Goal: Task Accomplishment & Management: Manage account settings

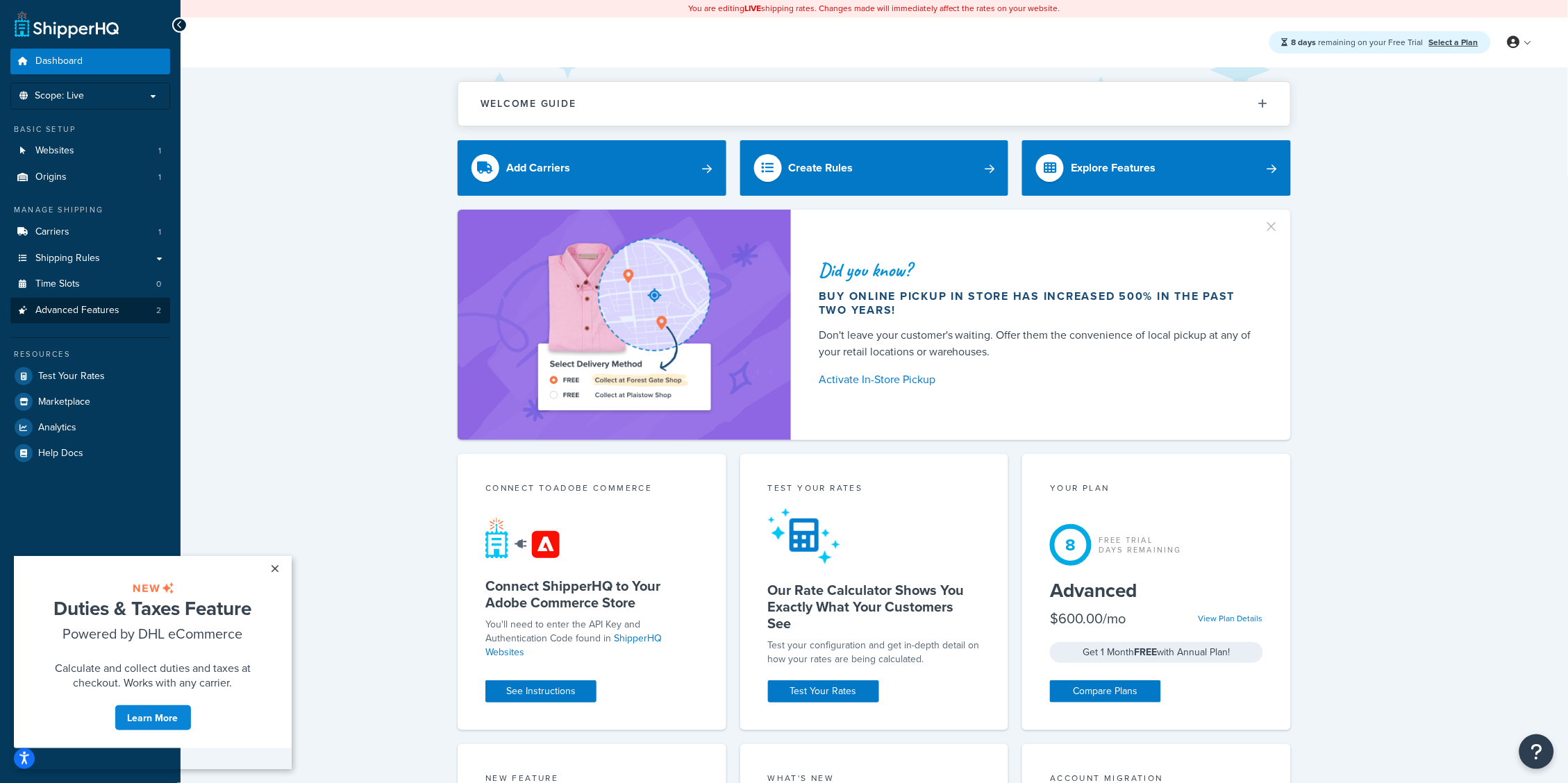
click at [90, 313] on span "Advanced Features" at bounding box center [77, 311] width 84 height 12
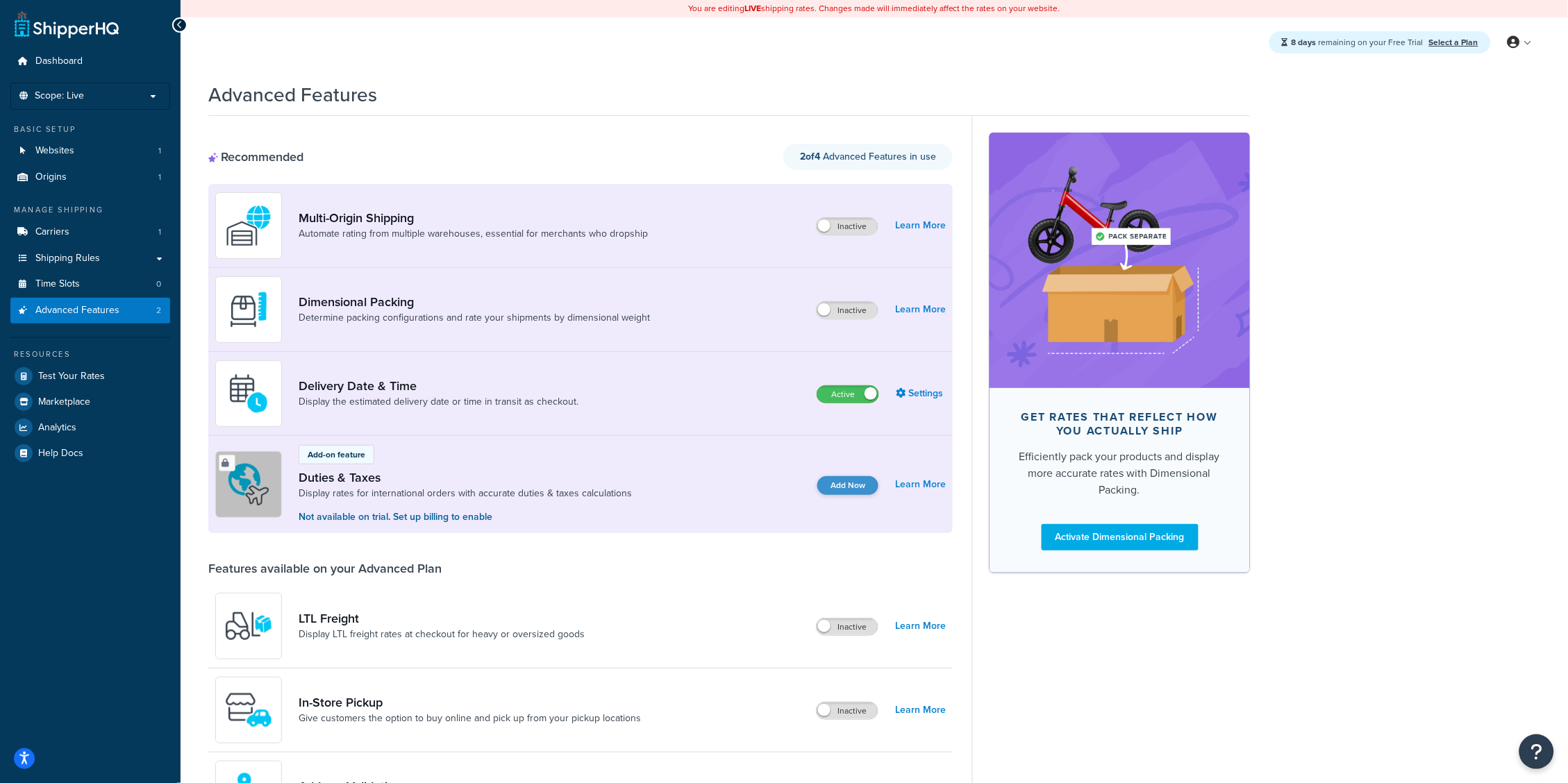
click at [849, 483] on button "Add Now" at bounding box center [848, 485] width 61 height 19
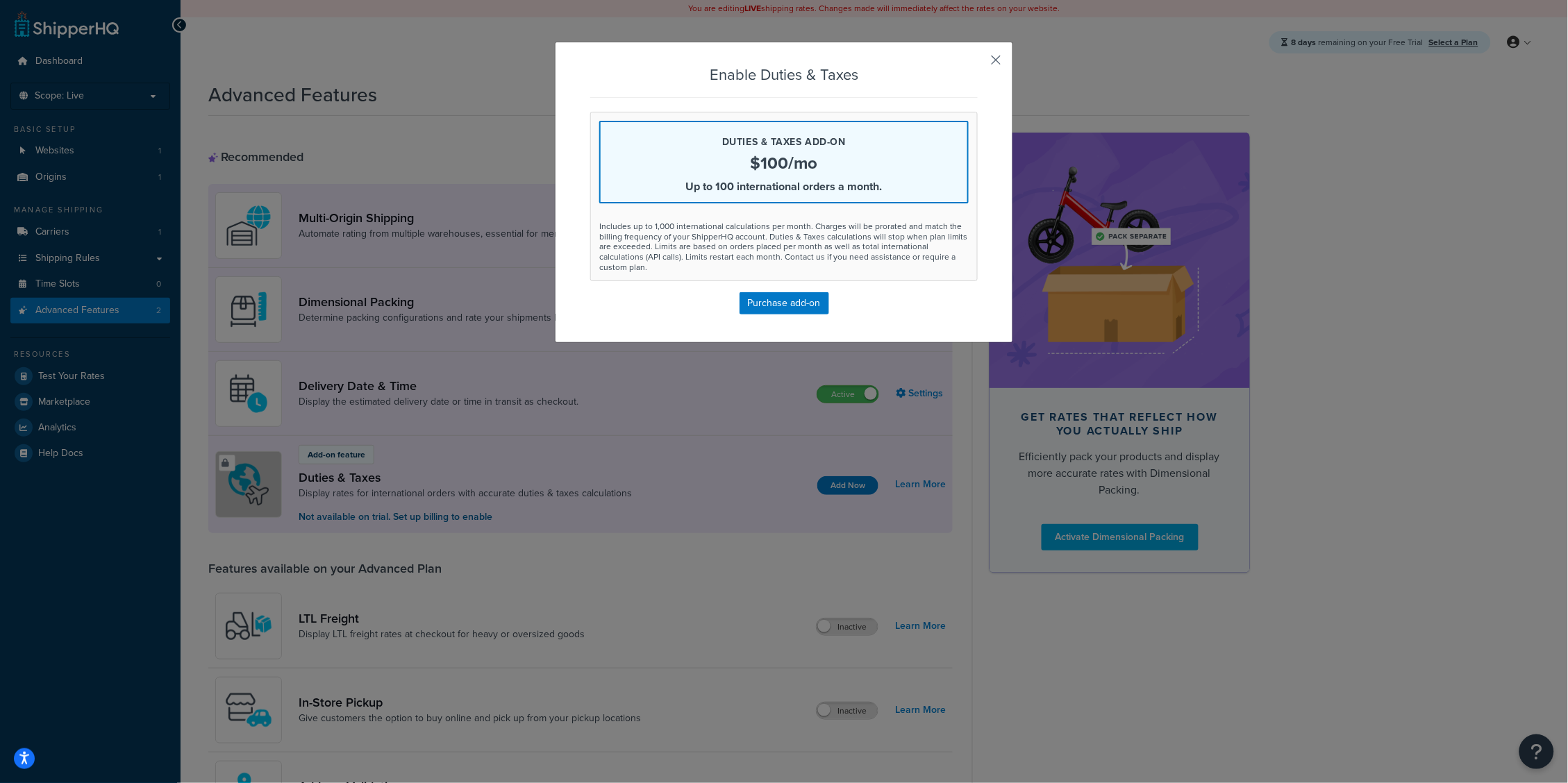
click at [978, 63] on button "button" at bounding box center [975, 64] width 4 height 4
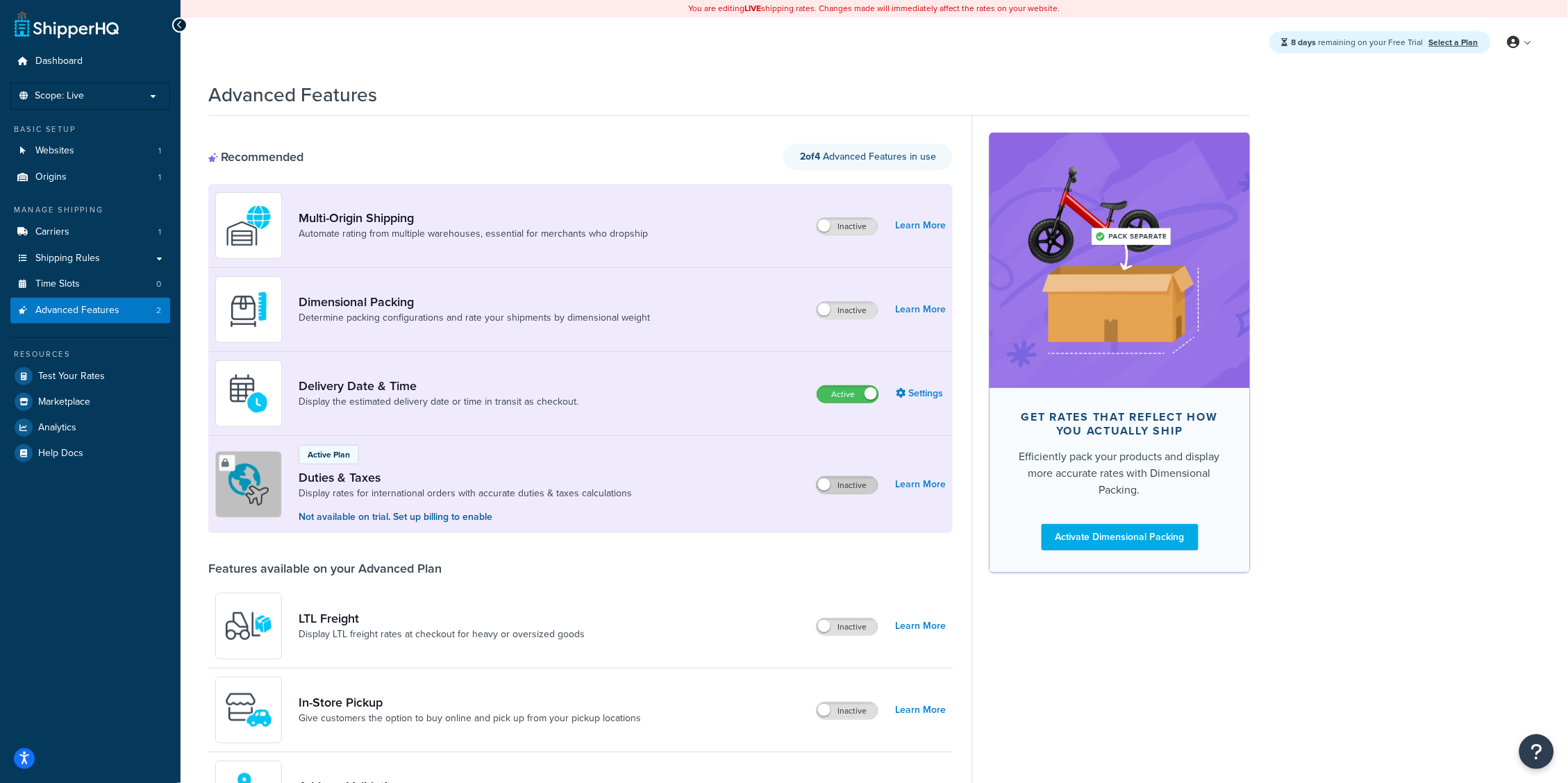
click at [860, 487] on label "Inactive" at bounding box center [847, 485] width 61 height 17
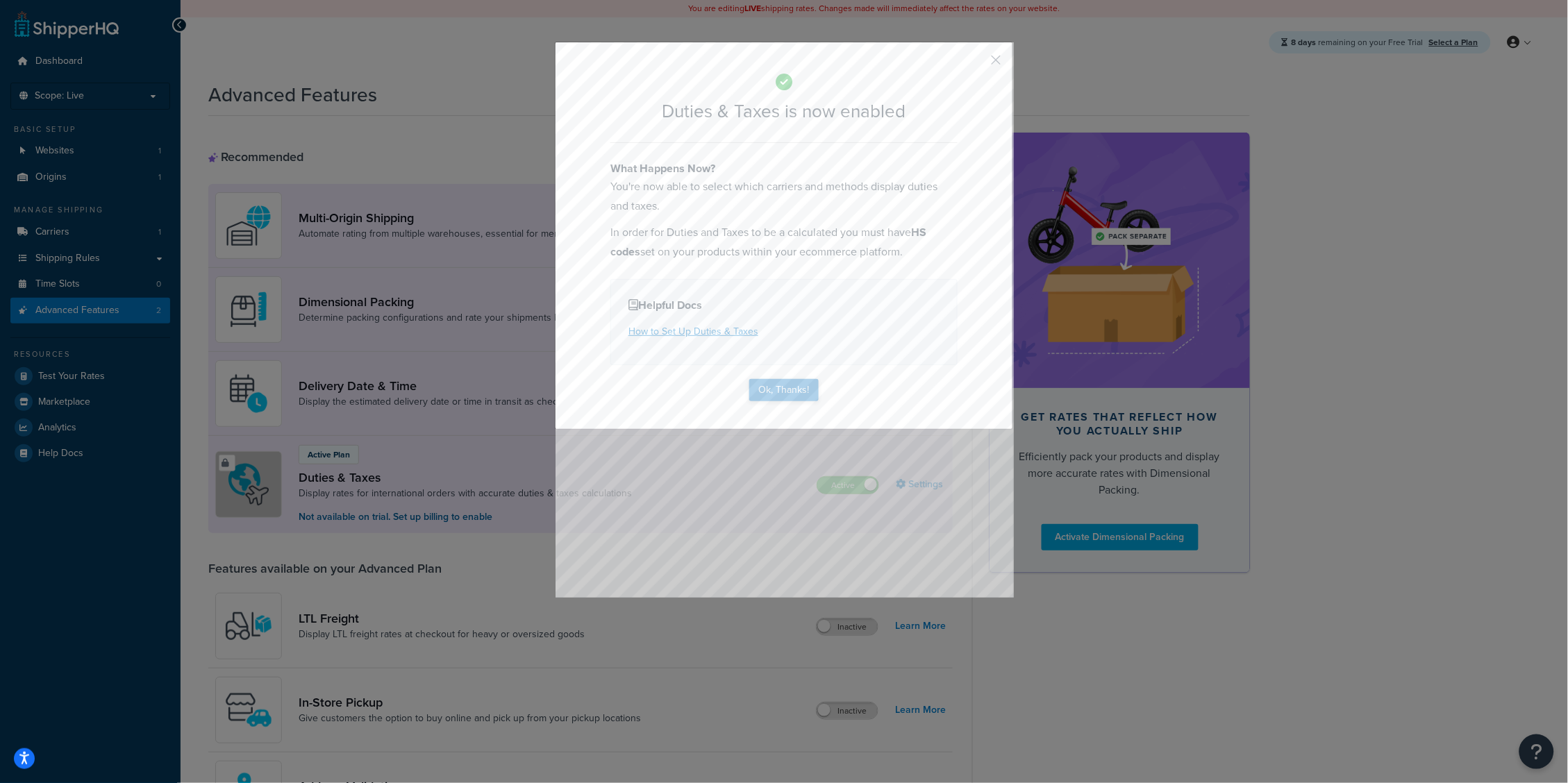
click at [781, 388] on button "Ok, Thanks!" at bounding box center [784, 390] width 69 height 22
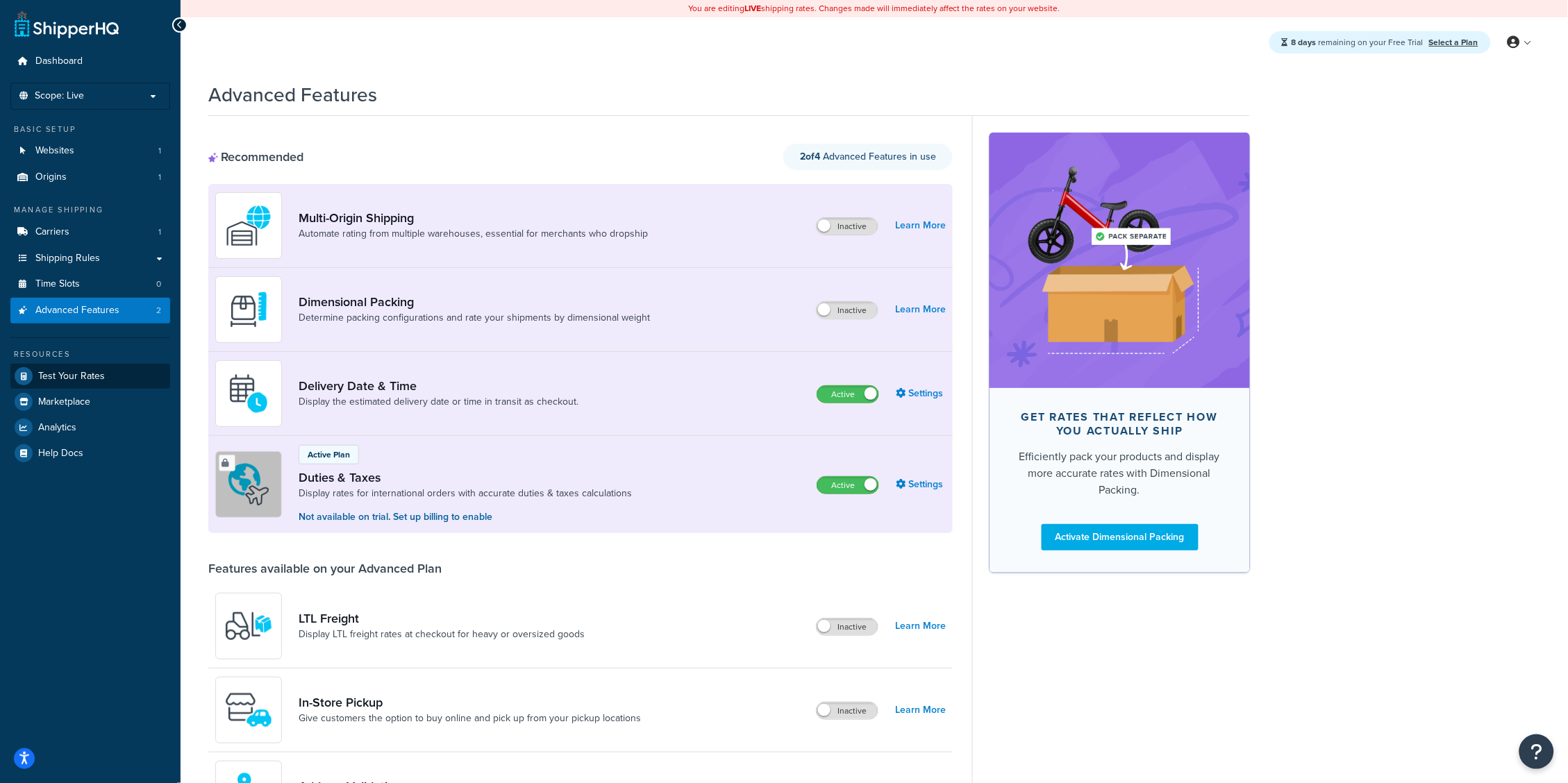
click at [90, 374] on span "Test Your Rates" at bounding box center [71, 376] width 66 height 12
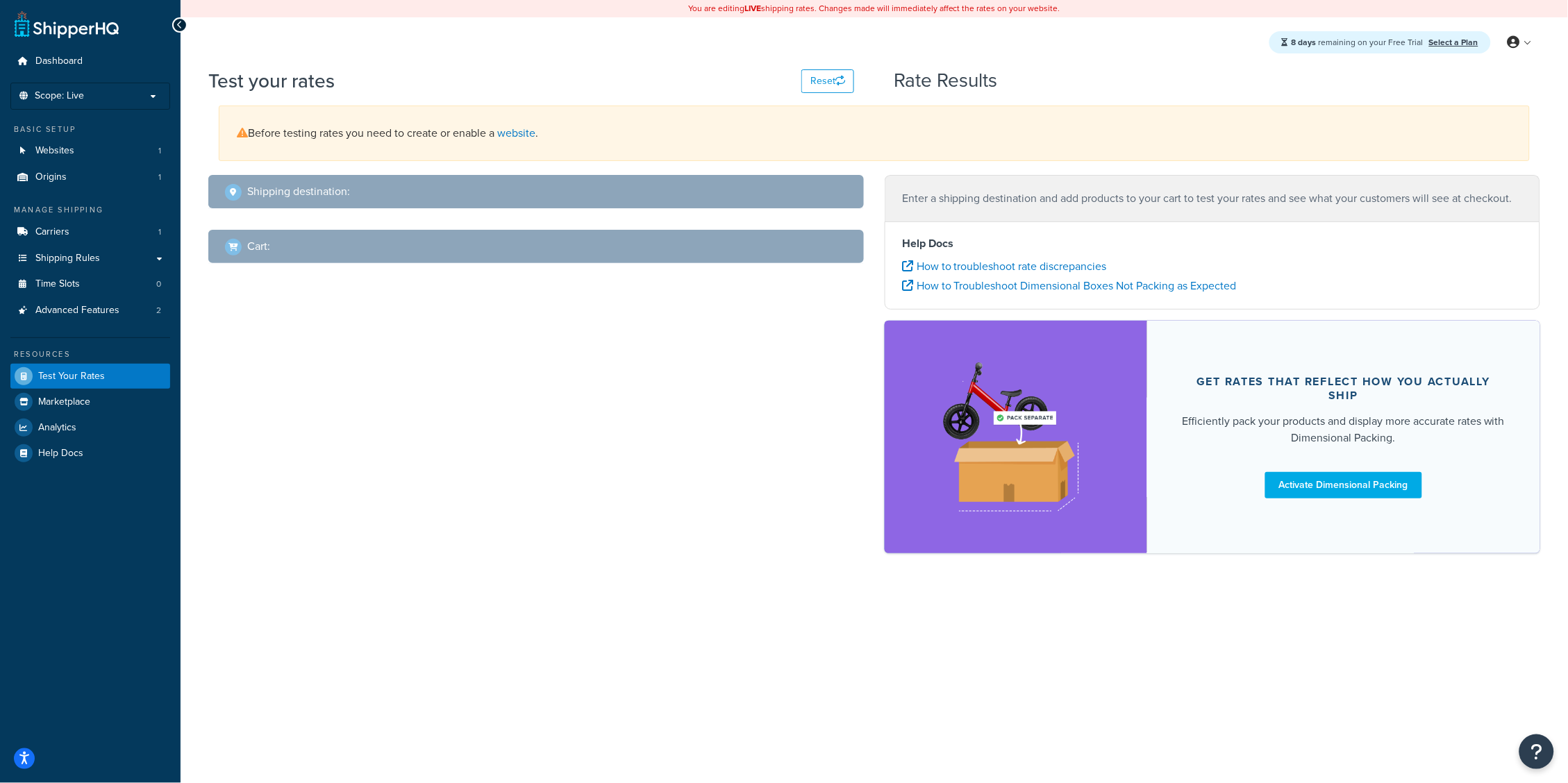
select select "TX"
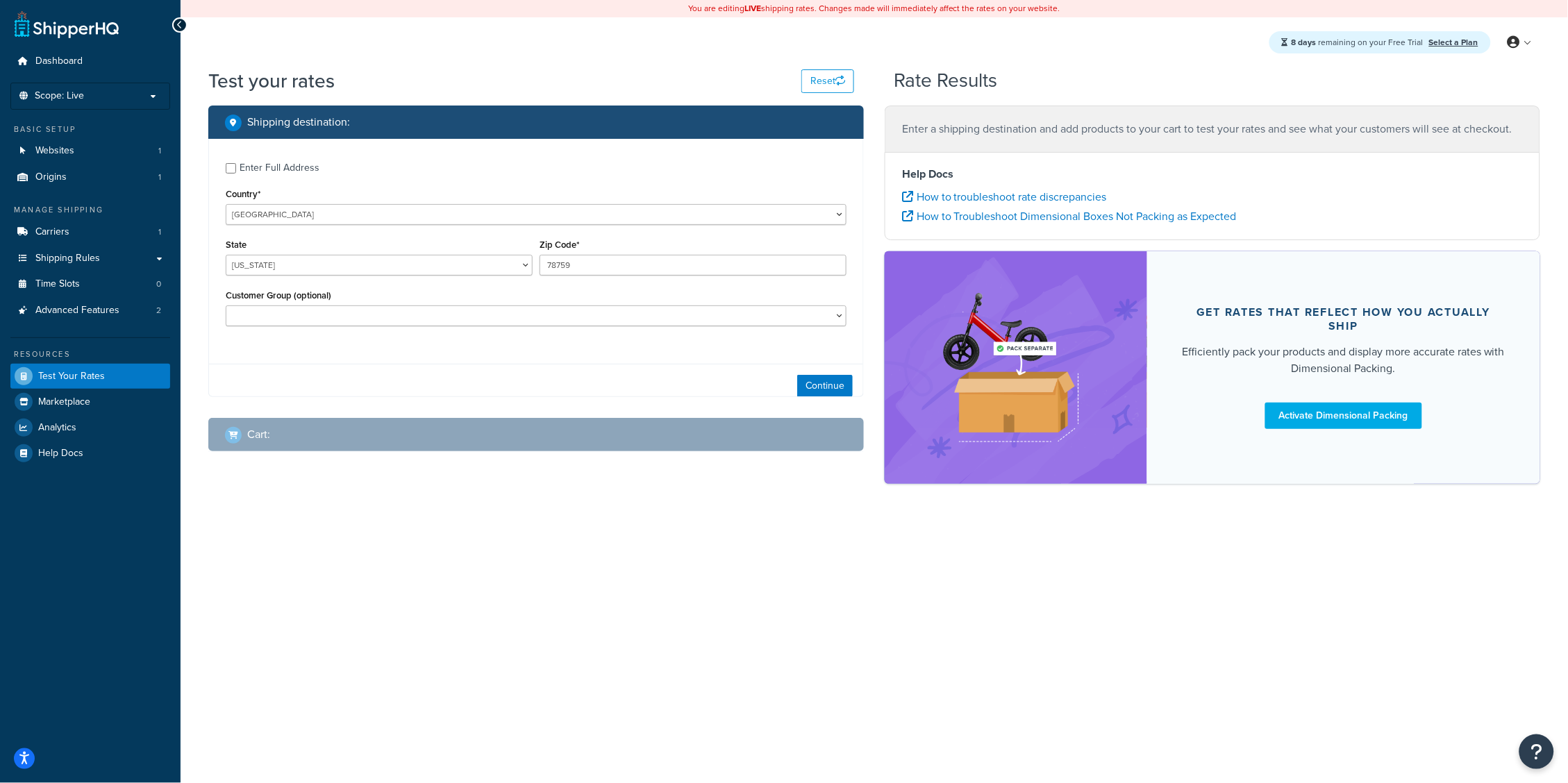
click at [272, 168] on div "Enter Full Address" at bounding box center [279, 168] width 80 height 20
click at [236, 168] on input "Enter Full Address" at bounding box center [230, 168] width 11 height 11
checkbox input "true"
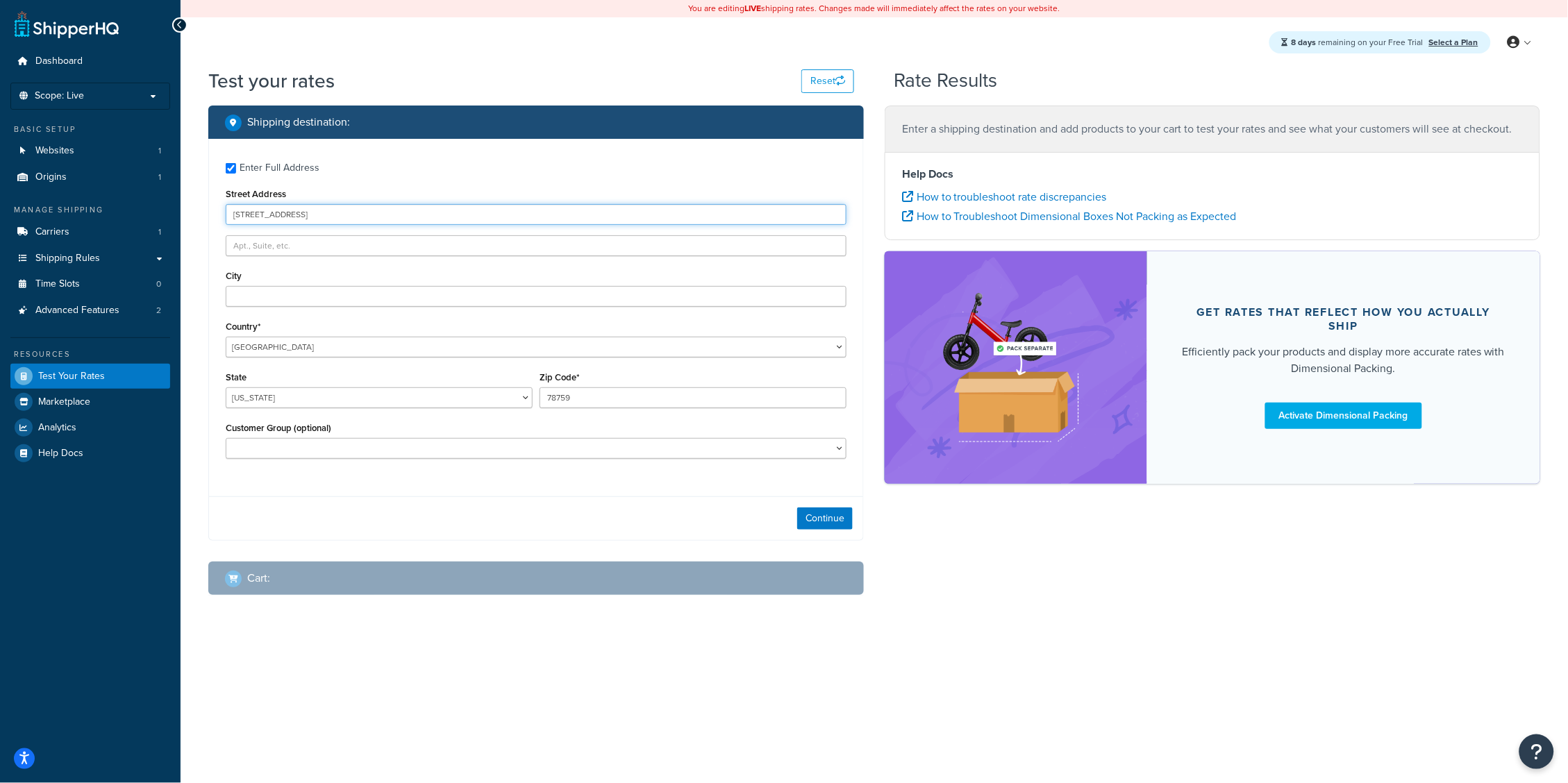
type input "1 Main Road"
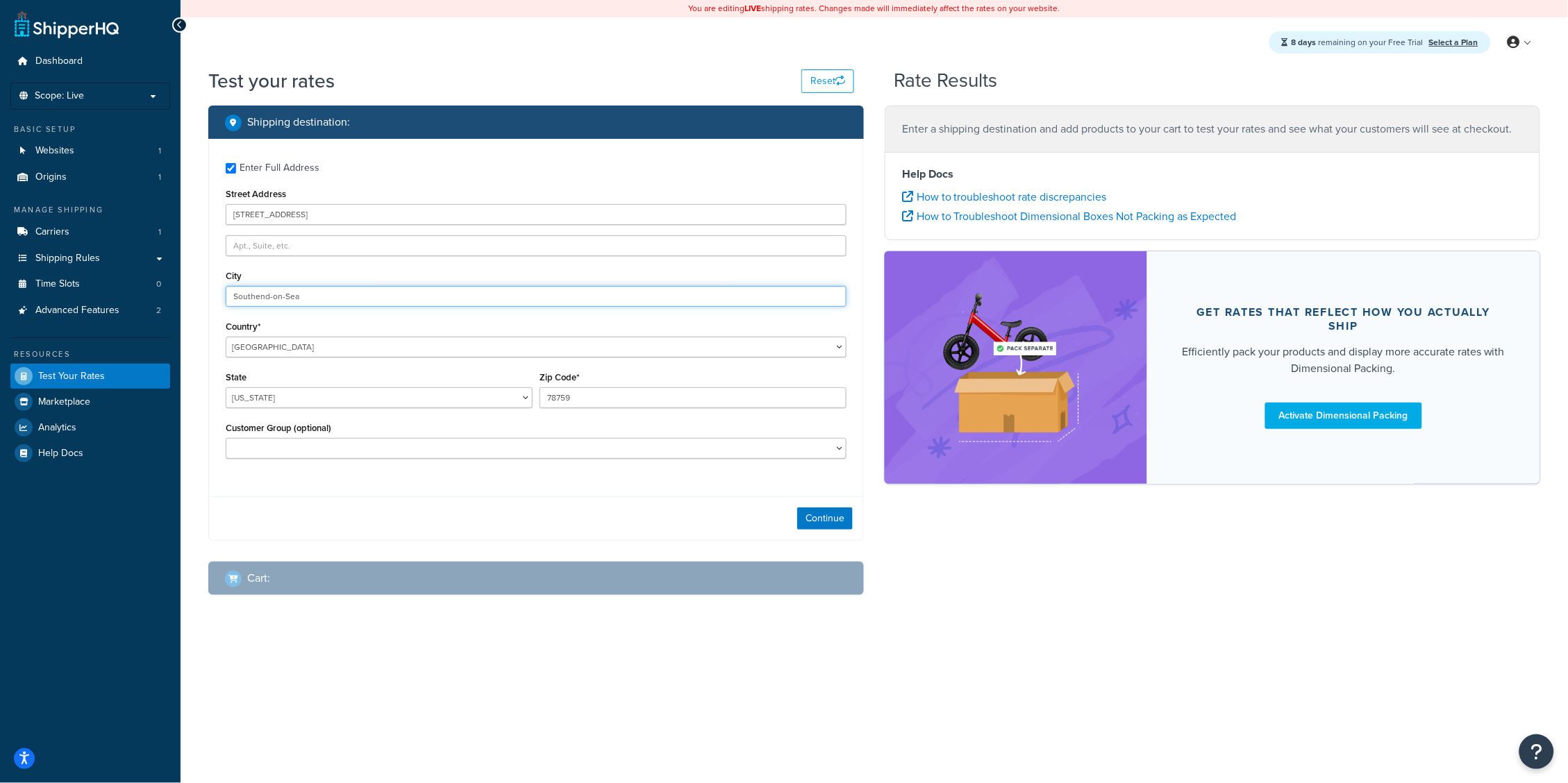
type input "Southend-on-Sea"
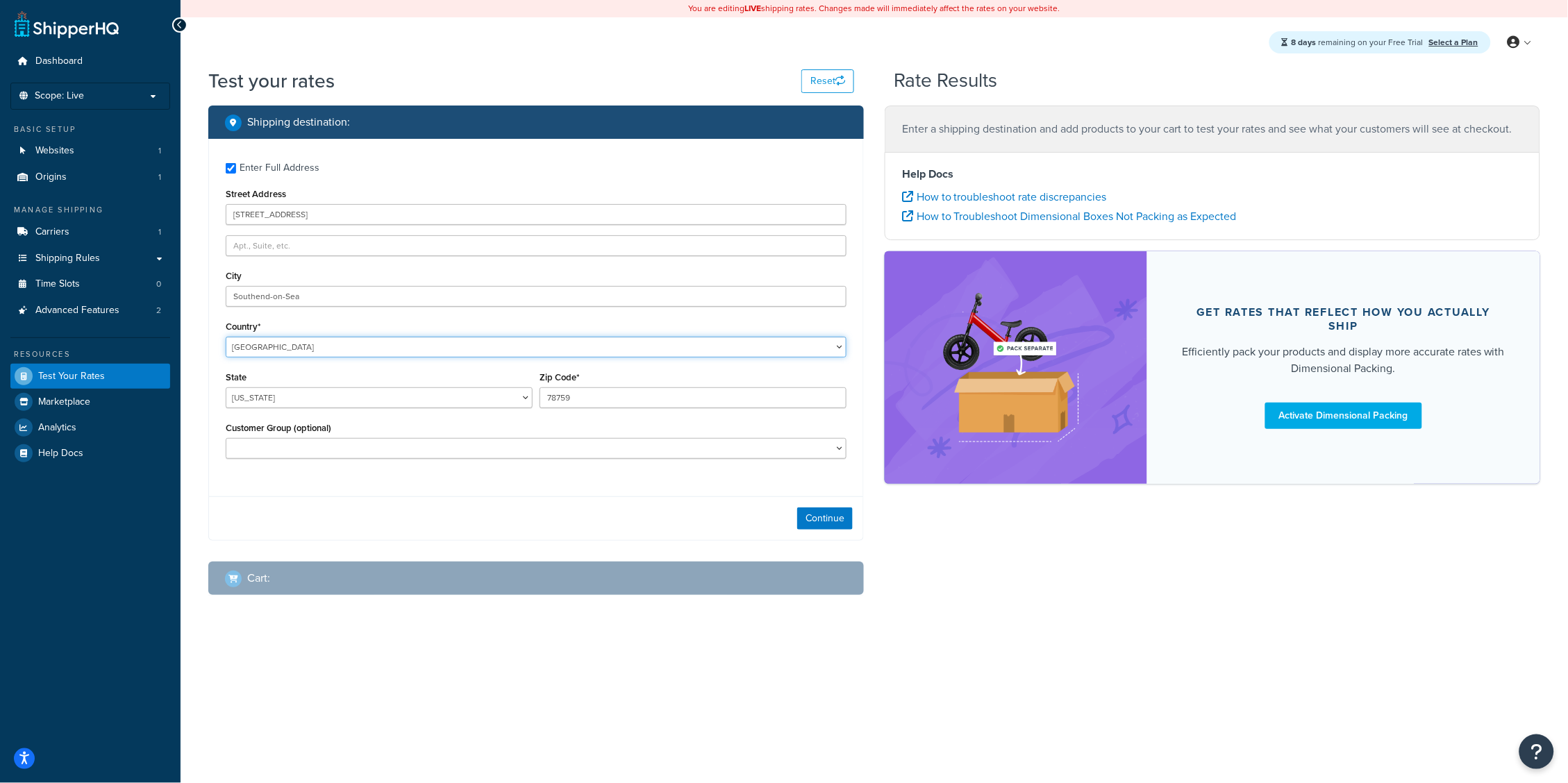
select select "GB"
click at [635, 396] on input "78759" at bounding box center [693, 398] width 307 height 20
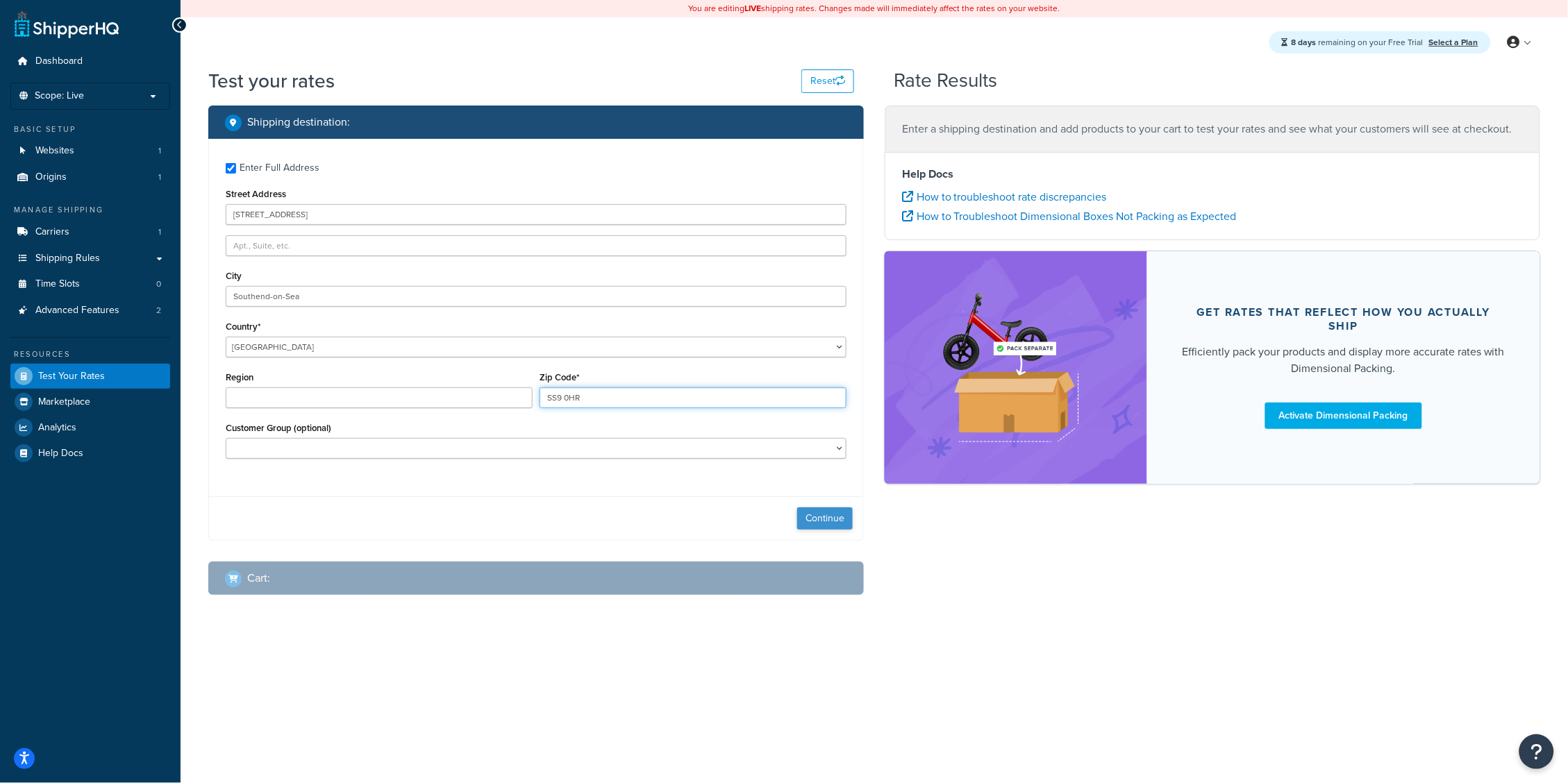
type input "SS9 0HR"
click at [819, 512] on button "Continue" at bounding box center [825, 518] width 56 height 22
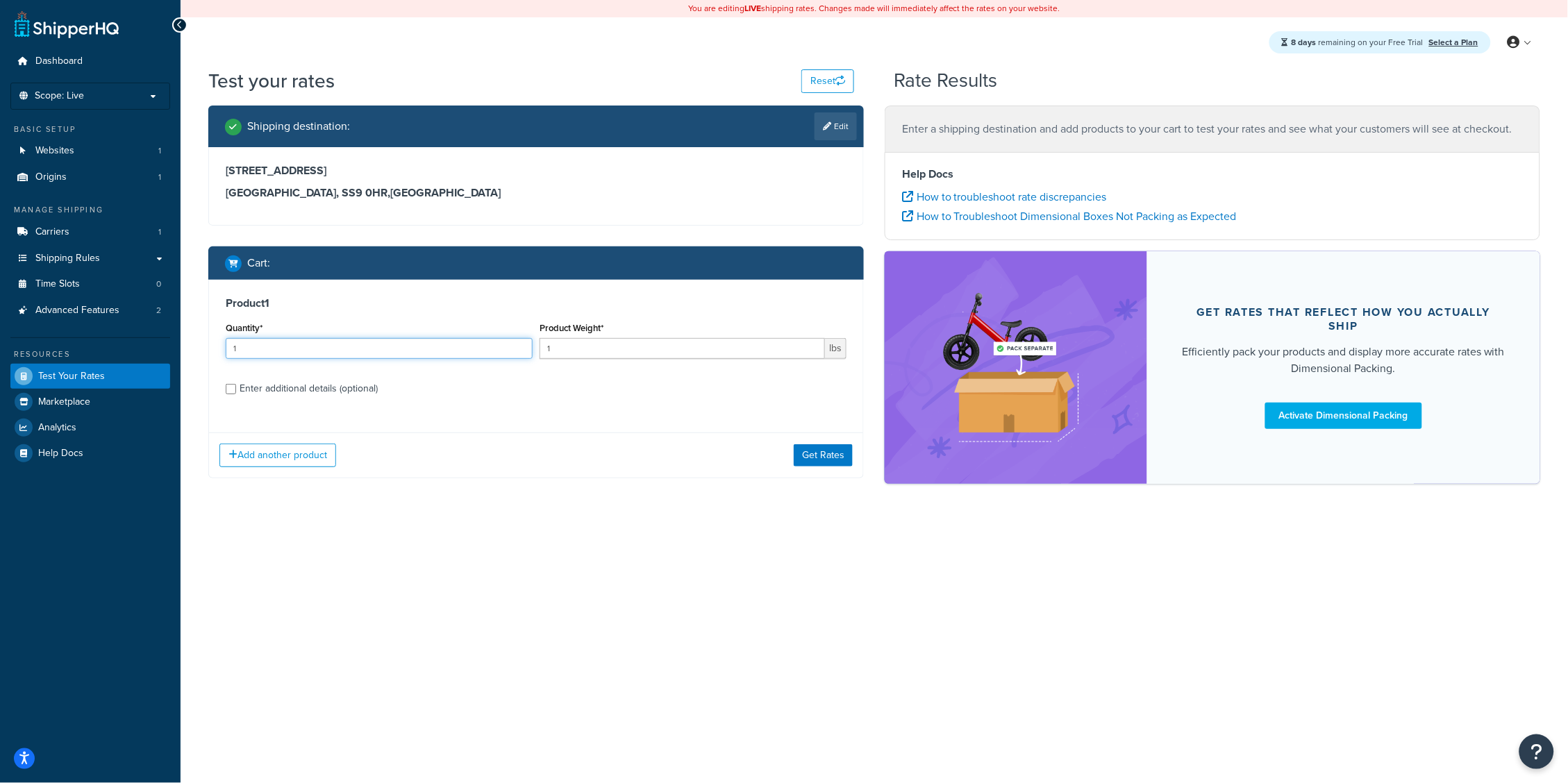
click at [340, 347] on input "1" at bounding box center [379, 348] width 307 height 20
click at [634, 349] on input "1" at bounding box center [682, 348] width 285 height 20
click at [822, 452] on button "Get Rates" at bounding box center [824, 455] width 59 height 22
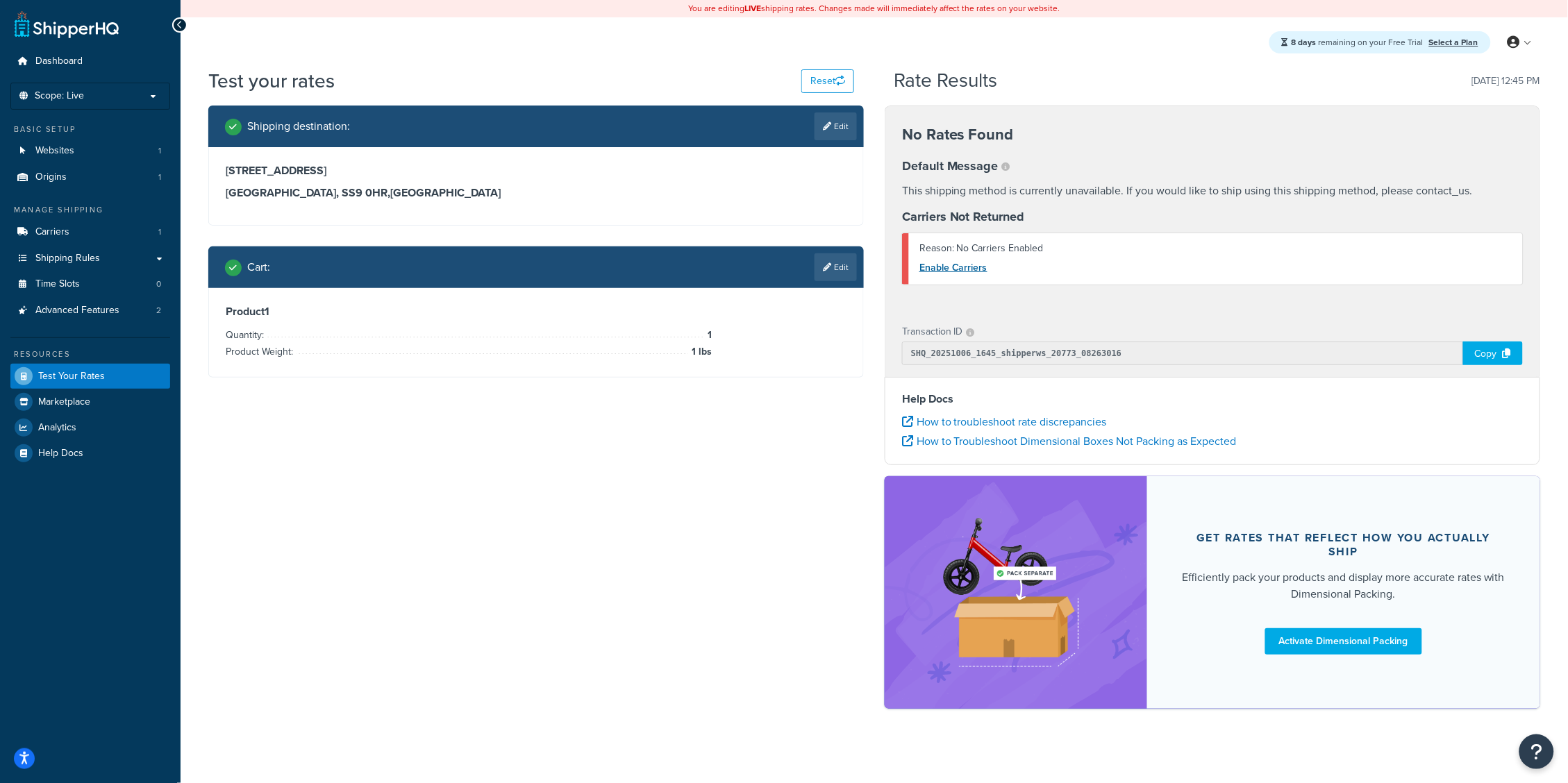
click at [957, 265] on link "Enable Carriers" at bounding box center [954, 268] width 68 height 15
click at [840, 270] on link "Edit" at bounding box center [836, 267] width 42 height 28
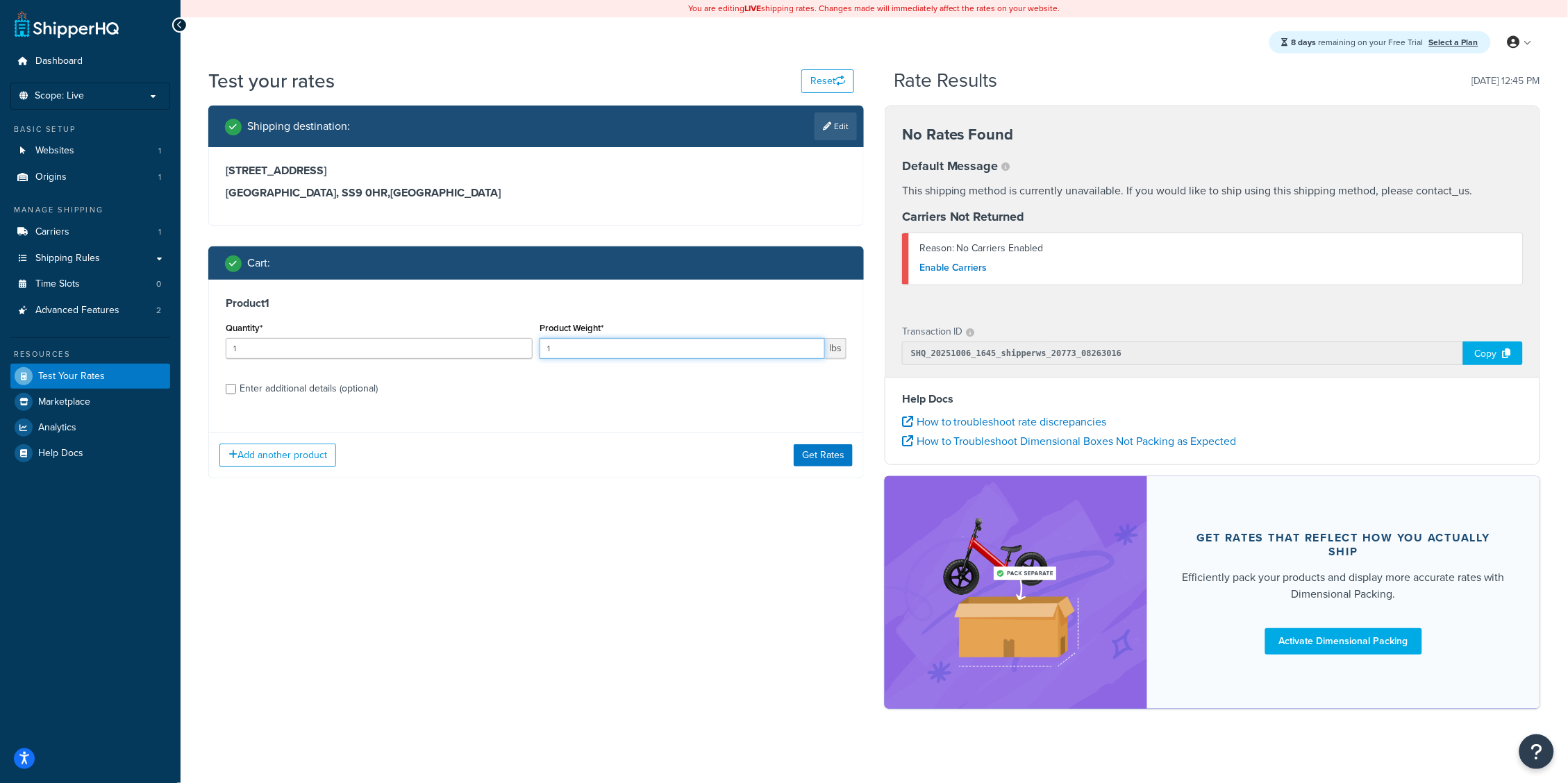
click at [623, 346] on input "1" at bounding box center [682, 348] width 285 height 20
type input "1.1"
click at [806, 456] on button "Get Rates" at bounding box center [824, 455] width 59 height 22
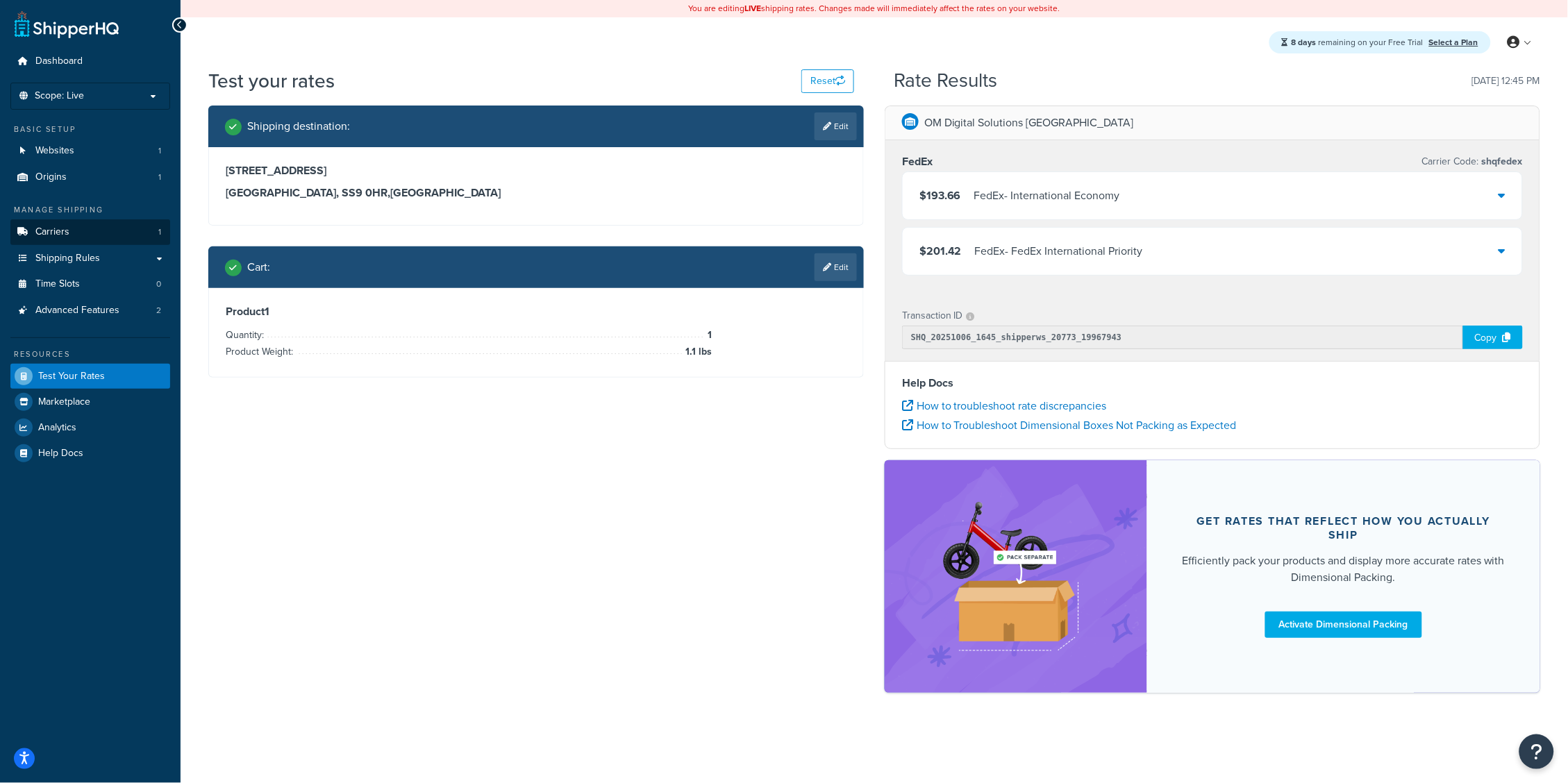
click at [102, 234] on link "Carriers 1" at bounding box center [90, 232] width 160 height 25
click at [845, 268] on link "Edit" at bounding box center [836, 267] width 42 height 28
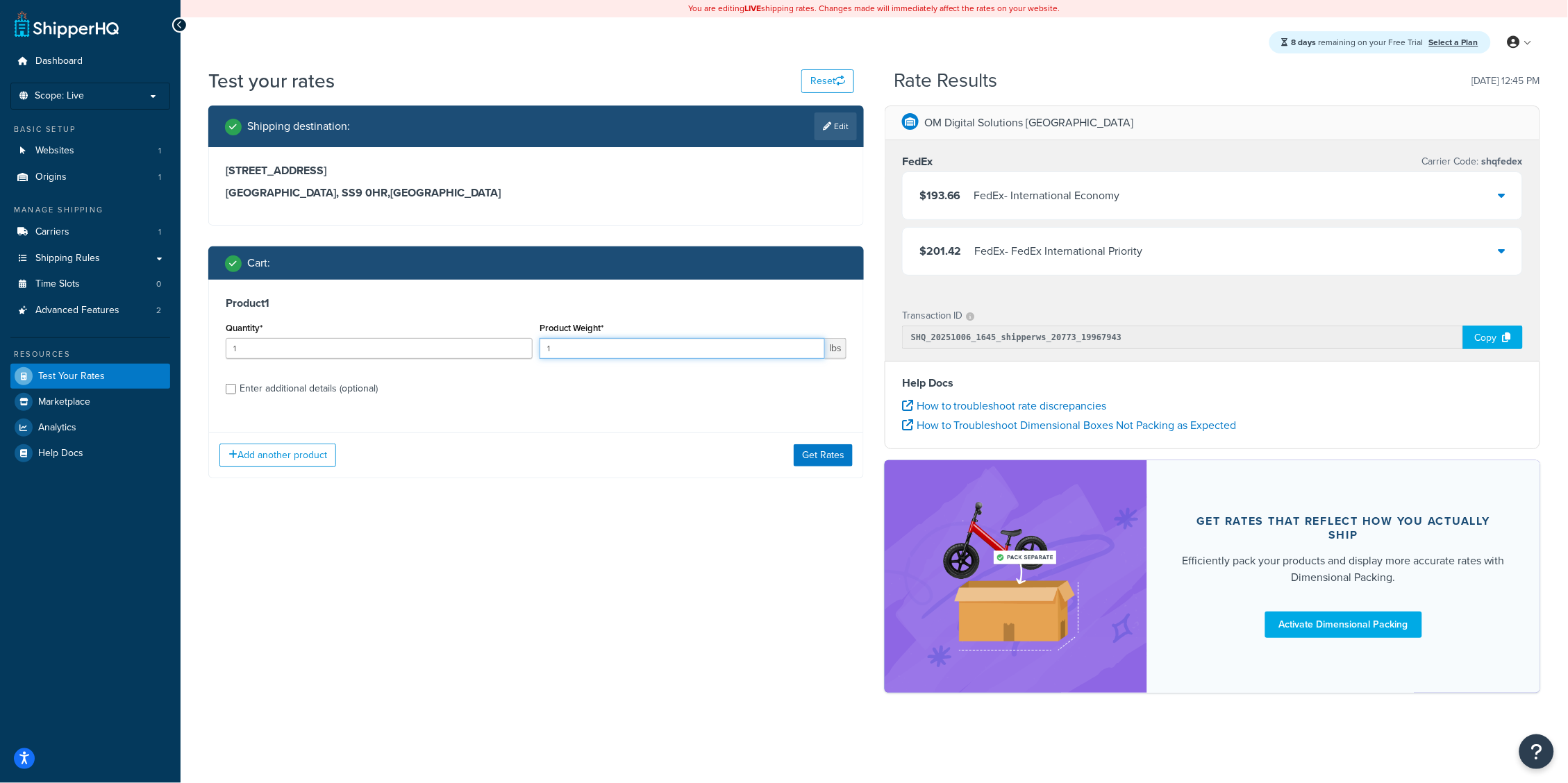
click at [578, 344] on input "1" at bounding box center [682, 348] width 285 height 20
type input "1.2"
click at [824, 450] on button "Get Rates" at bounding box center [824, 455] width 59 height 22
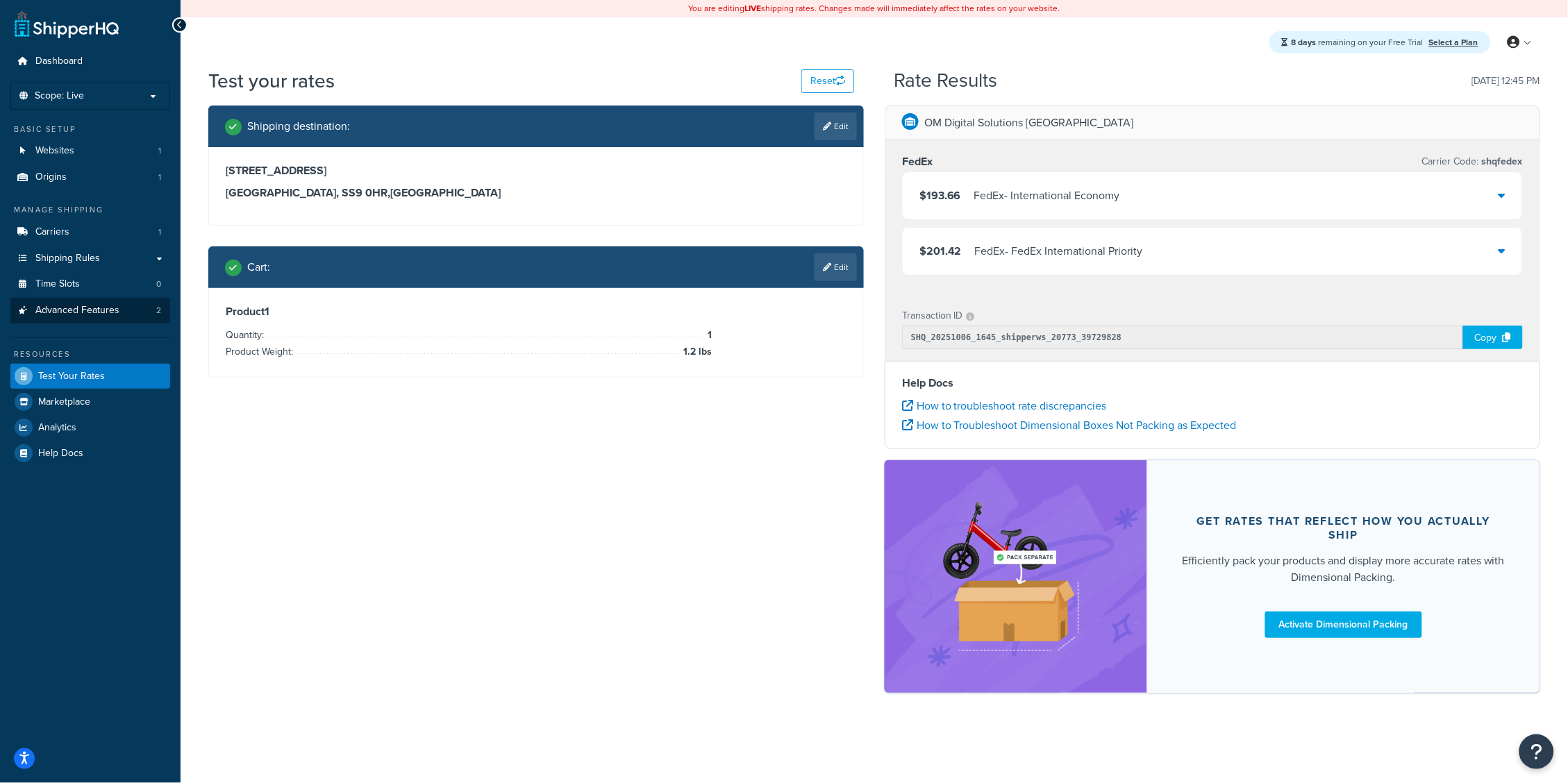
click at [124, 316] on link "Advanced Features 2" at bounding box center [90, 311] width 160 height 25
click at [839, 274] on link "Edit" at bounding box center [836, 267] width 42 height 28
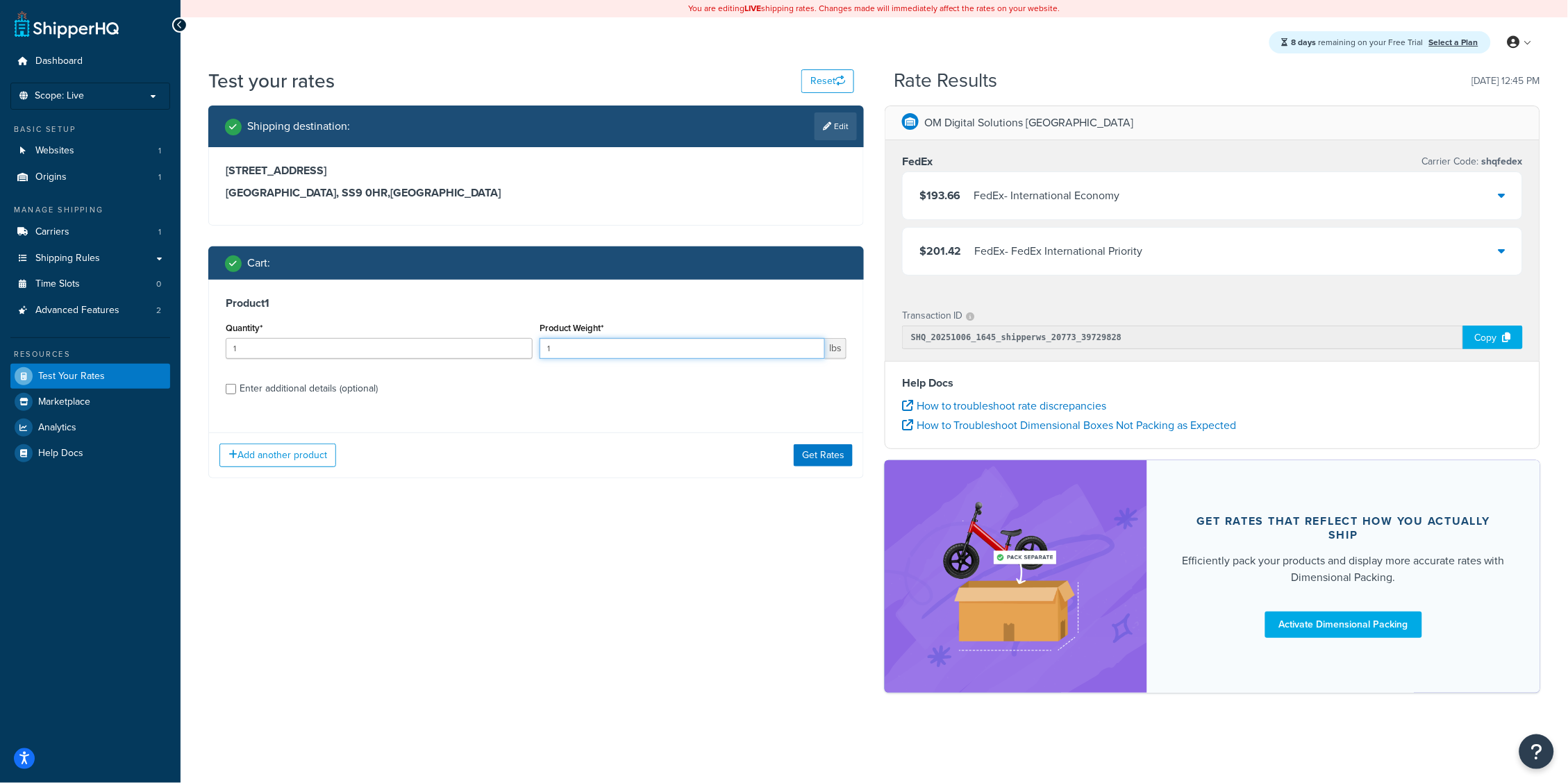
click at [605, 348] on input "1" at bounding box center [682, 348] width 285 height 20
type input "1.3"
click at [832, 444] on button "Get Rates" at bounding box center [824, 455] width 59 height 22
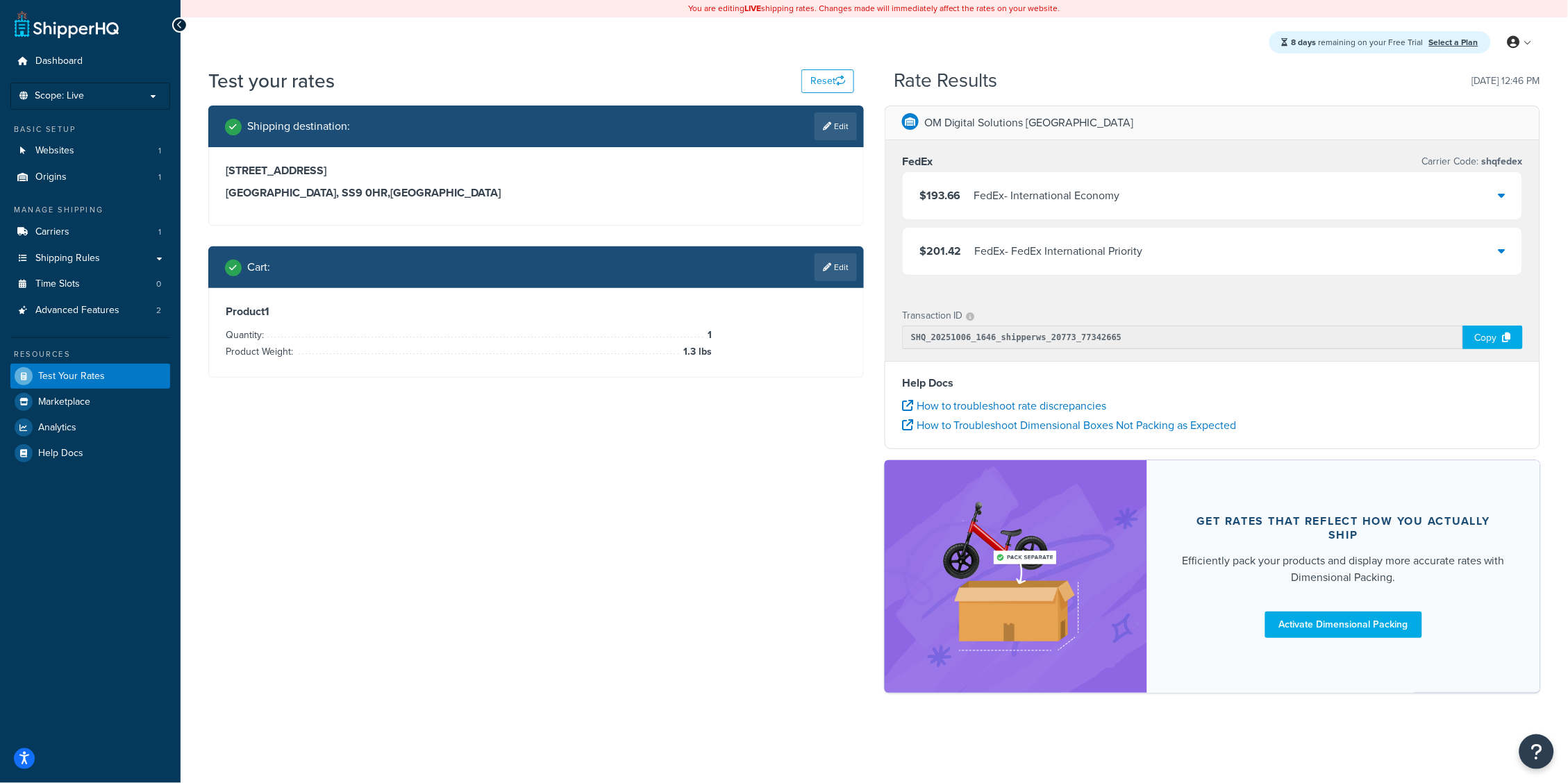
click at [1124, 188] on div "$193.66 FedEx - International Economy" at bounding box center [1212, 196] width 619 height 47
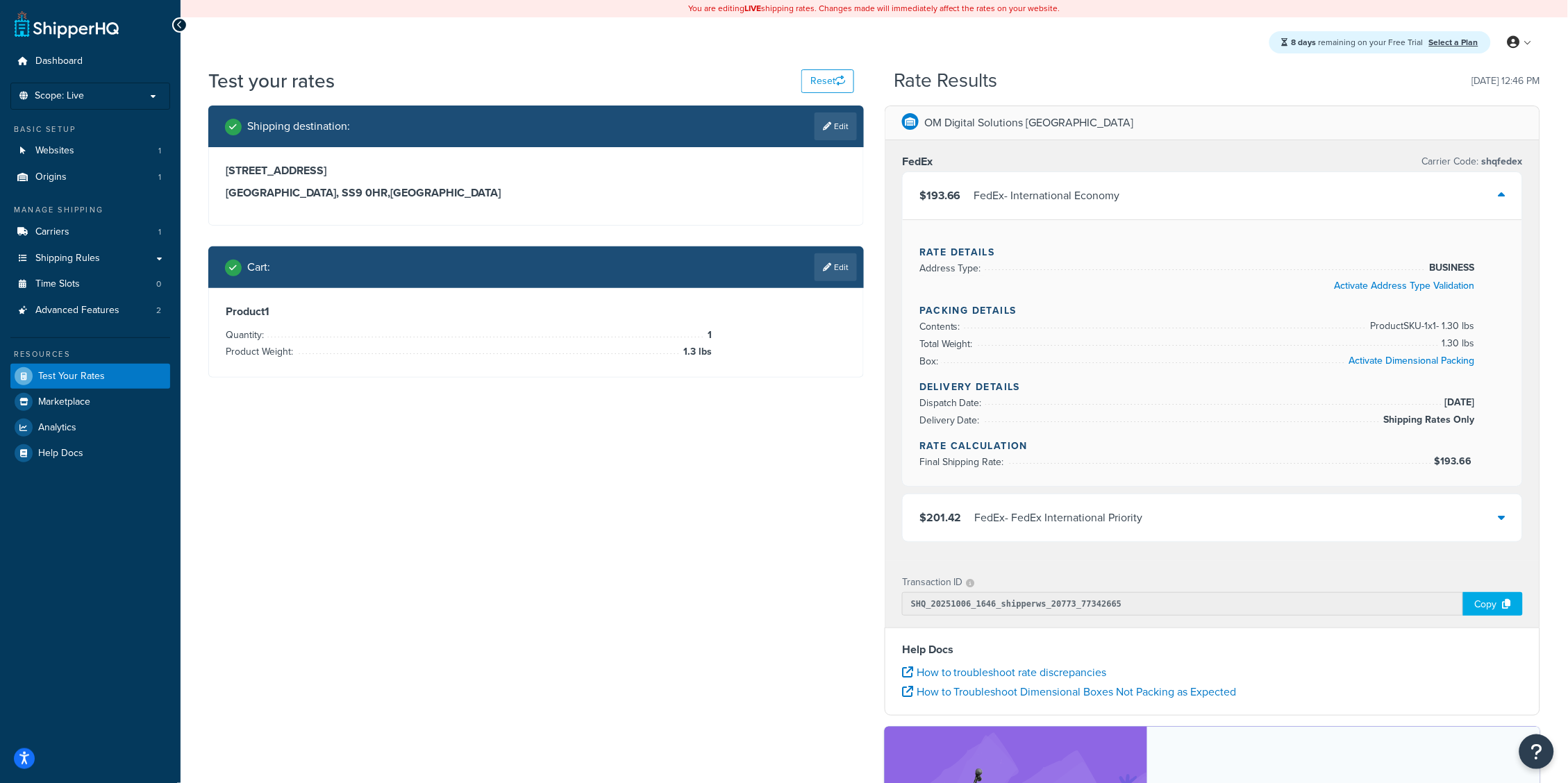
click at [1233, 507] on div "$201.42 FedEx - FedEx International Priority" at bounding box center [1212, 518] width 619 height 47
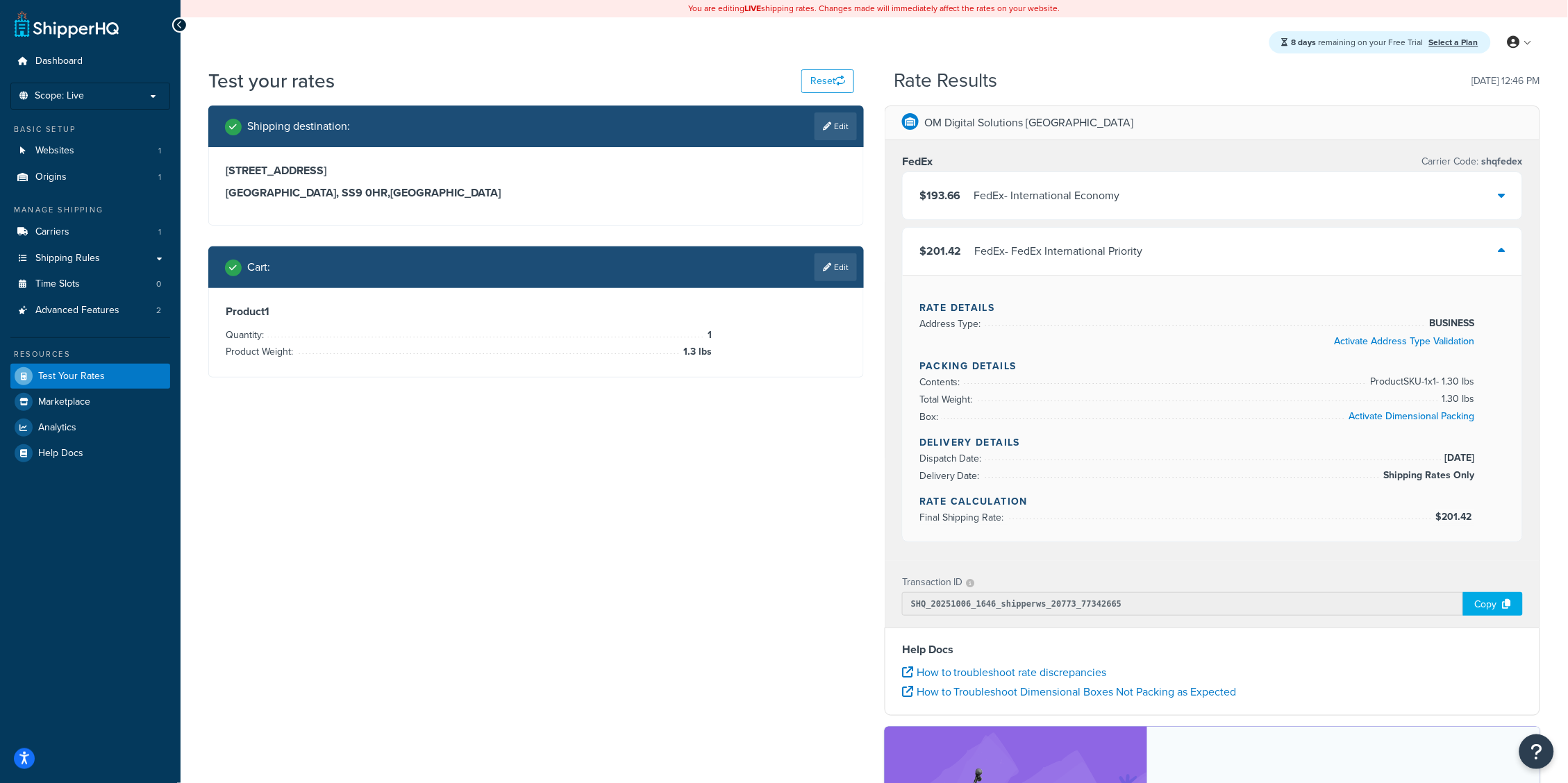
click at [1081, 201] on div "FedEx - International Economy" at bounding box center [1047, 196] width 145 height 20
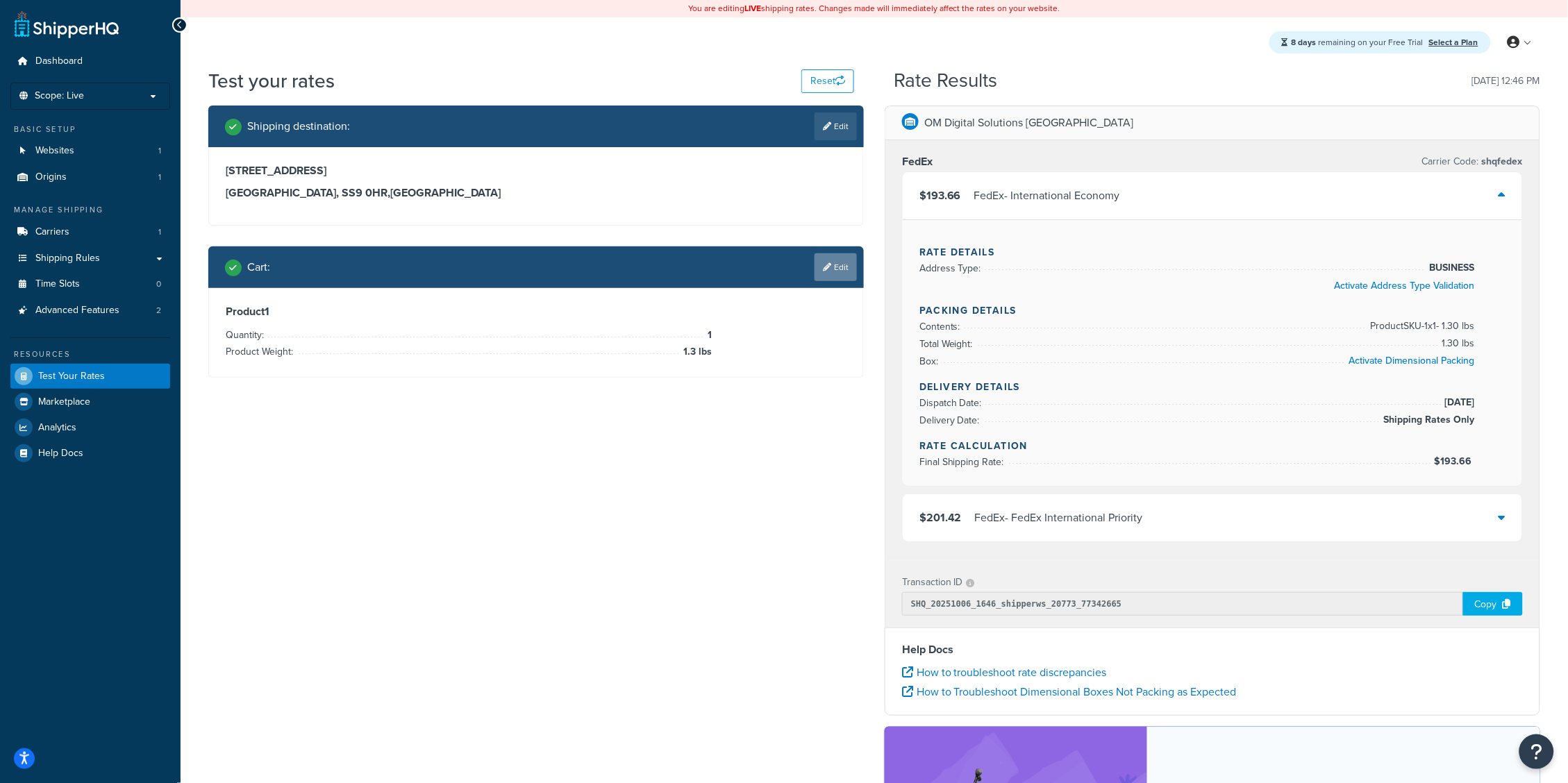
click at [850, 255] on link "Edit" at bounding box center [836, 267] width 42 height 28
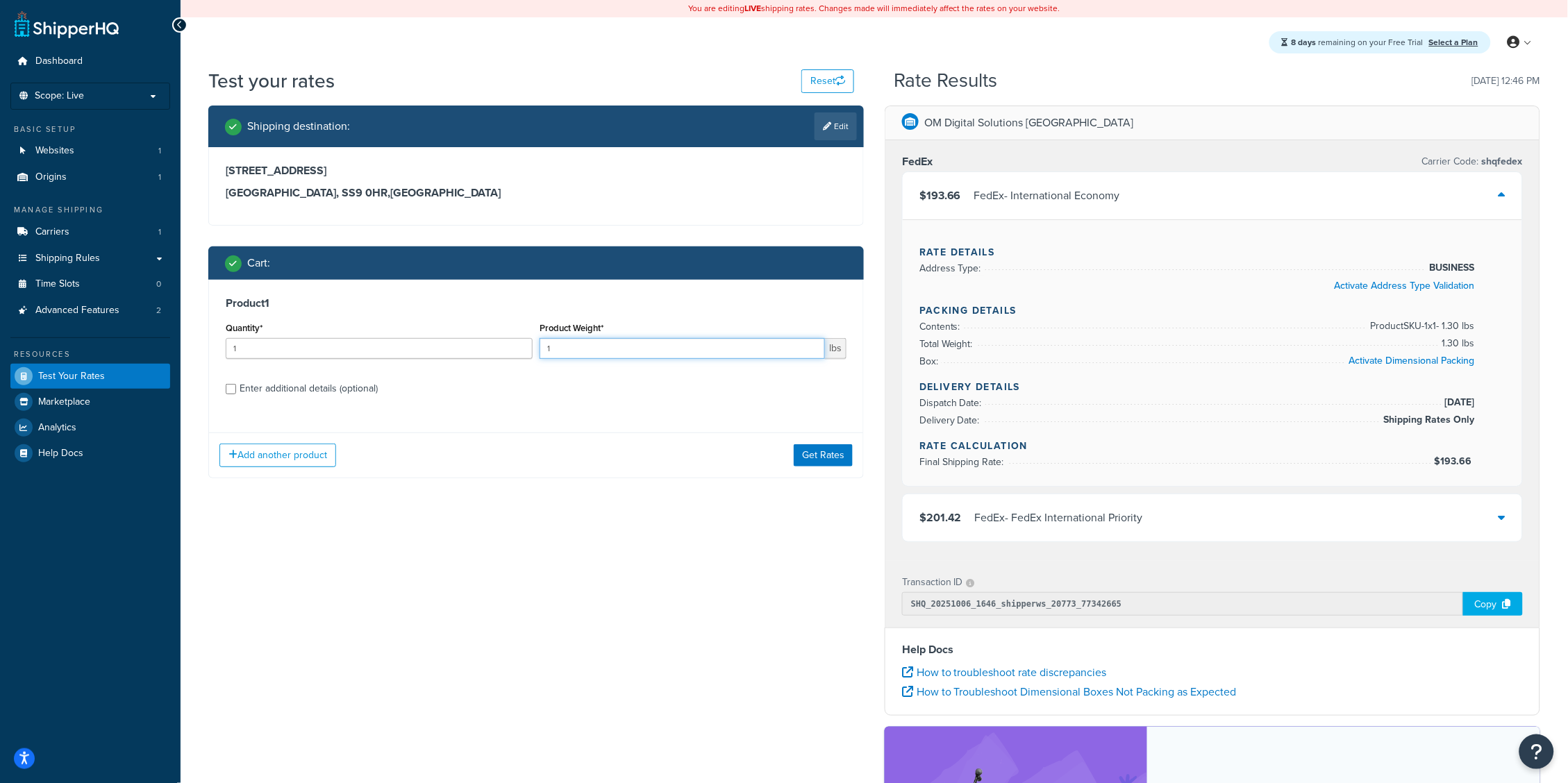
click at [614, 345] on input "1" at bounding box center [682, 348] width 285 height 20
type input "1.4"
click at [816, 440] on div "Add another product Get Rates" at bounding box center [536, 455] width 654 height 45
click at [820, 454] on button "Get Rates" at bounding box center [824, 455] width 59 height 22
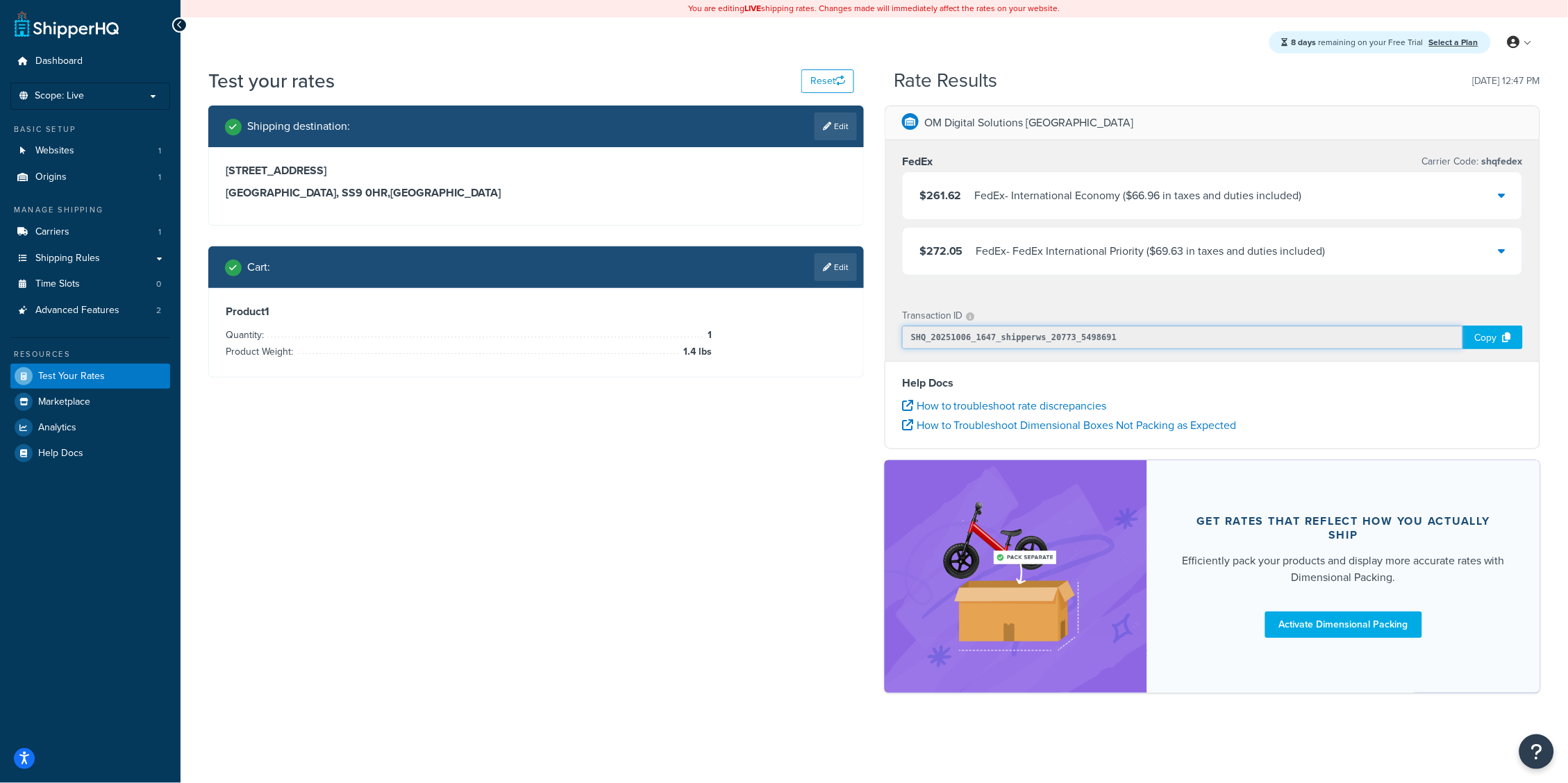
click at [1007, 333] on input "SHQ_20251006_1647_shipperws_20773_5498691" at bounding box center [1182, 337] width 561 height 23
click at [1489, 339] on div "Copy" at bounding box center [1492, 337] width 60 height 23
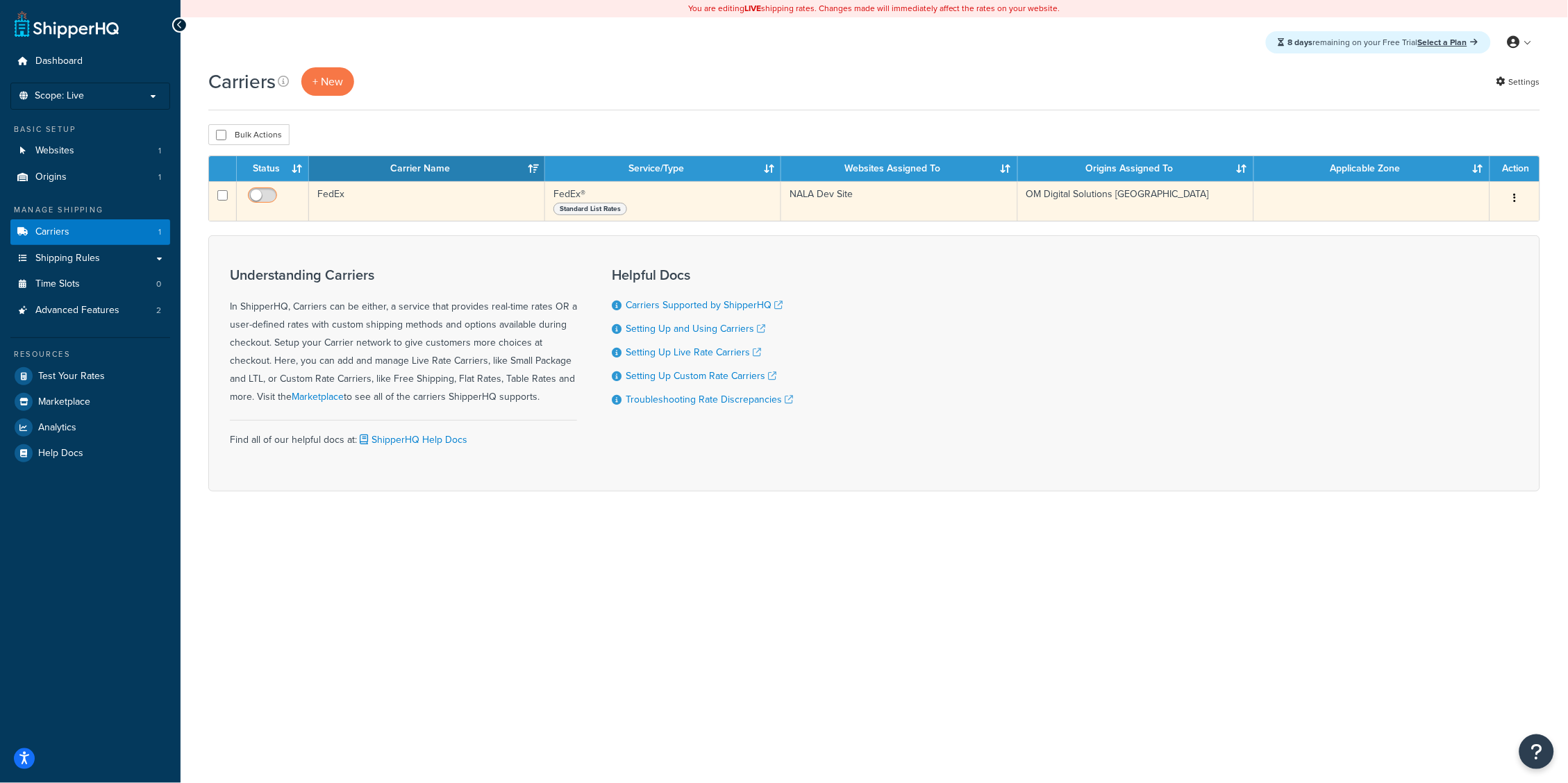
click at [280, 198] on input "checkbox" at bounding box center [264, 198] width 38 height 18
click at [280, 193] on input "checkbox" at bounding box center [264, 198] width 38 height 18
checkbox input "false"
click at [364, 208] on td "FedEx" at bounding box center [427, 201] width 236 height 40
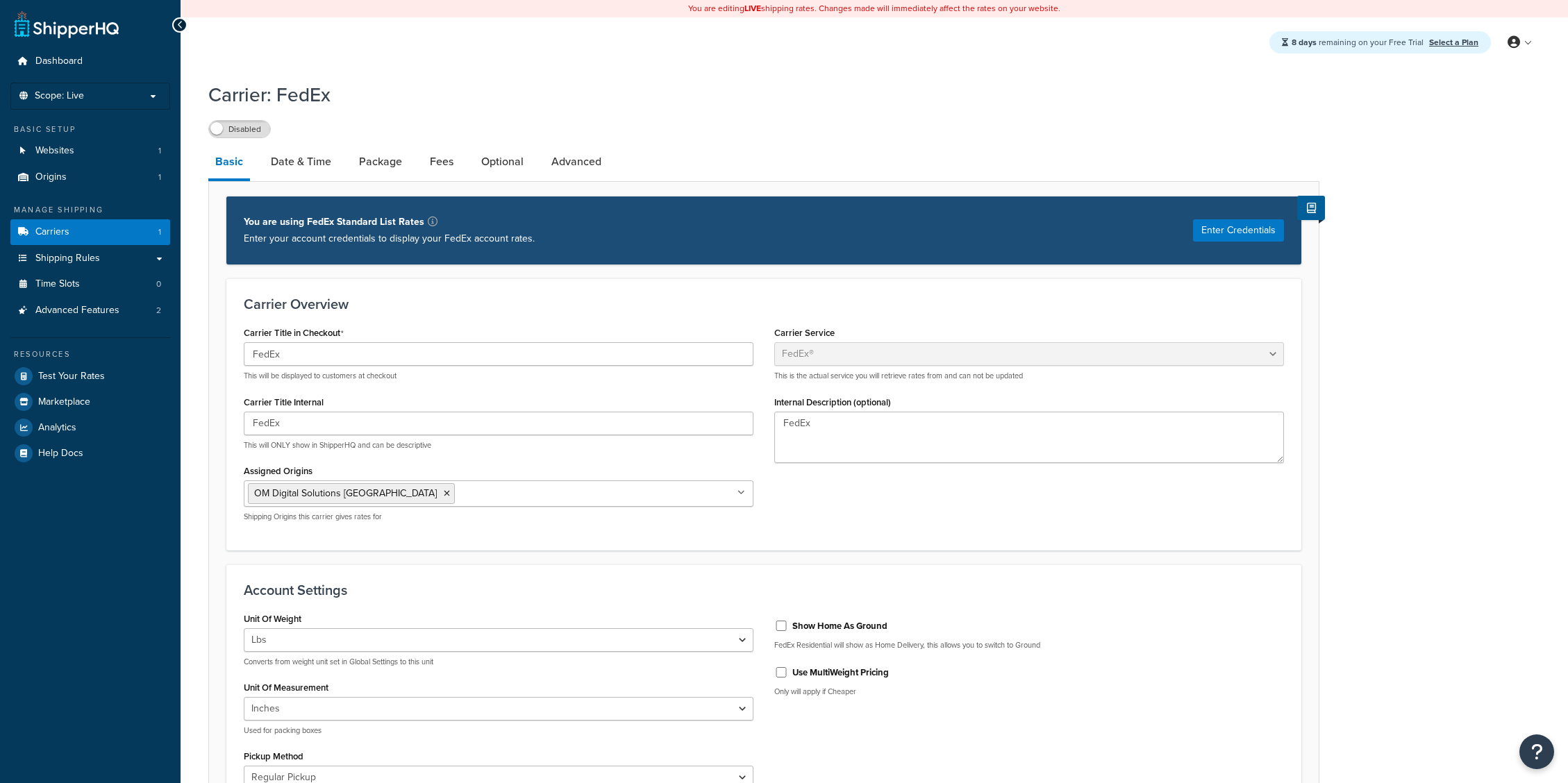
select select "fedEx"
select select "REGULAR_PICKUP"
select select "YOUR_PACKAGING"
click at [318, 164] on link "Date & Time" at bounding box center [301, 161] width 74 height 33
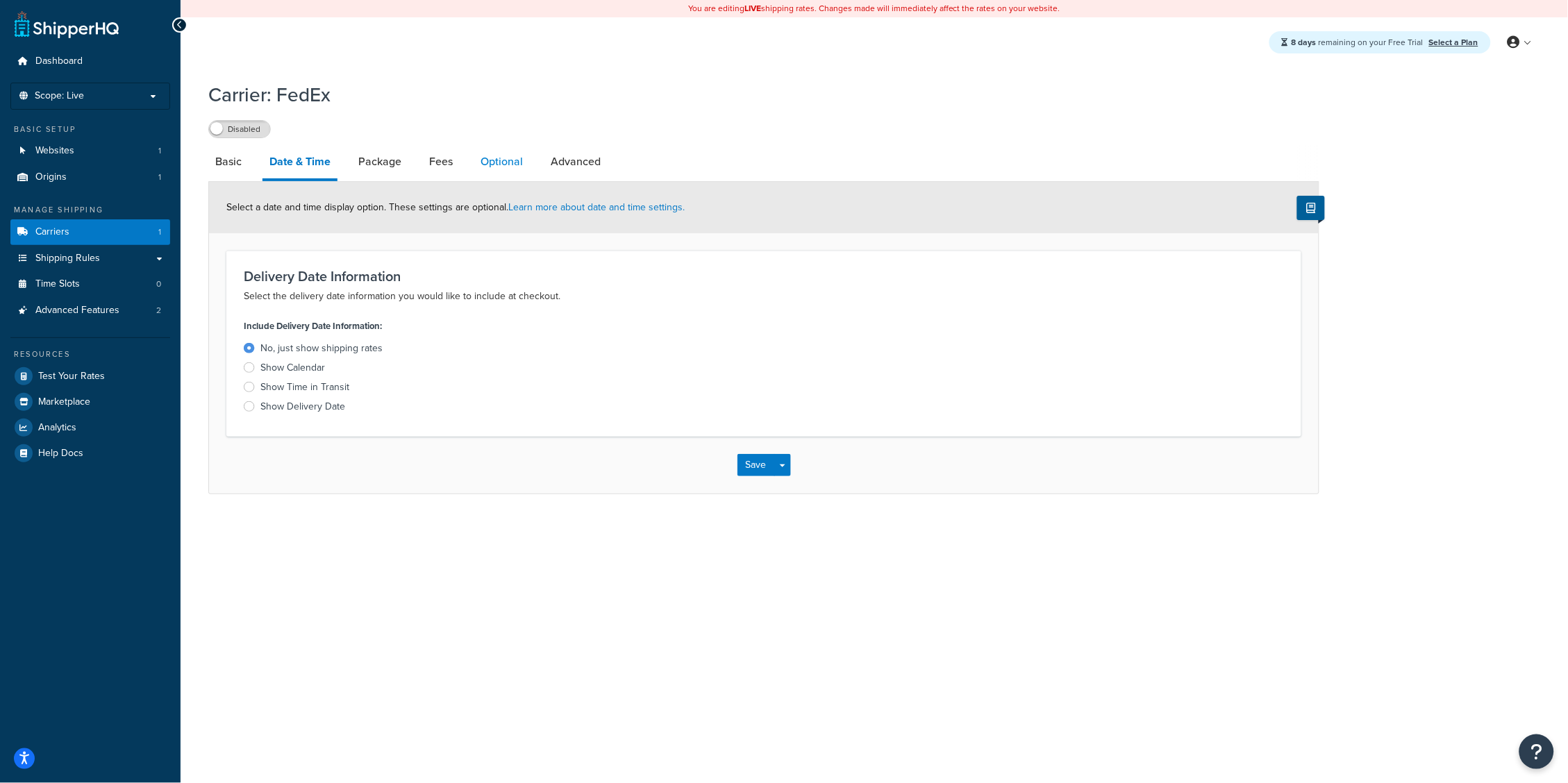
click at [512, 160] on link "Optional" at bounding box center [501, 161] width 57 height 33
select select "business"
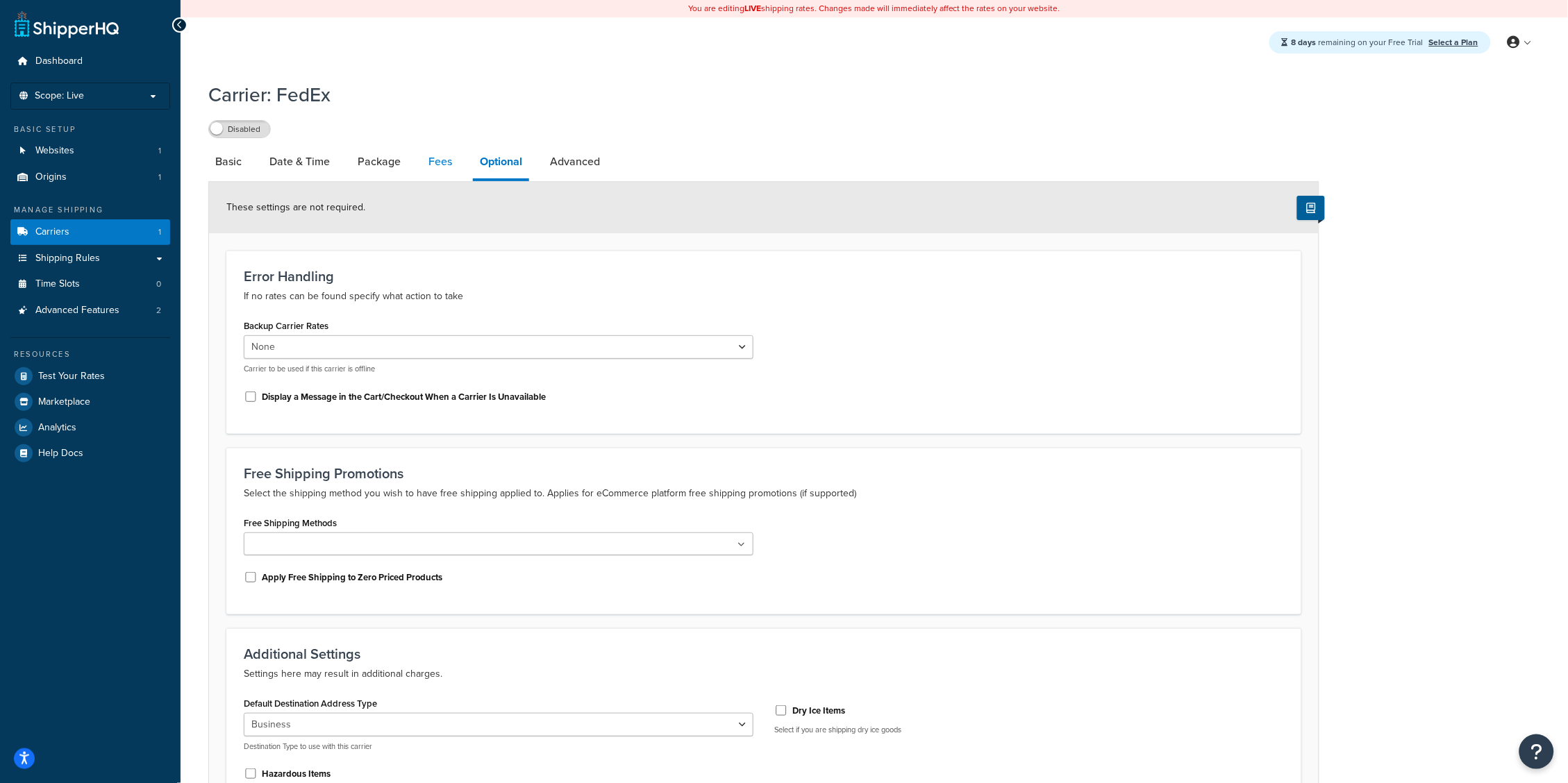
click at [449, 170] on link "Fees" at bounding box center [440, 161] width 37 height 33
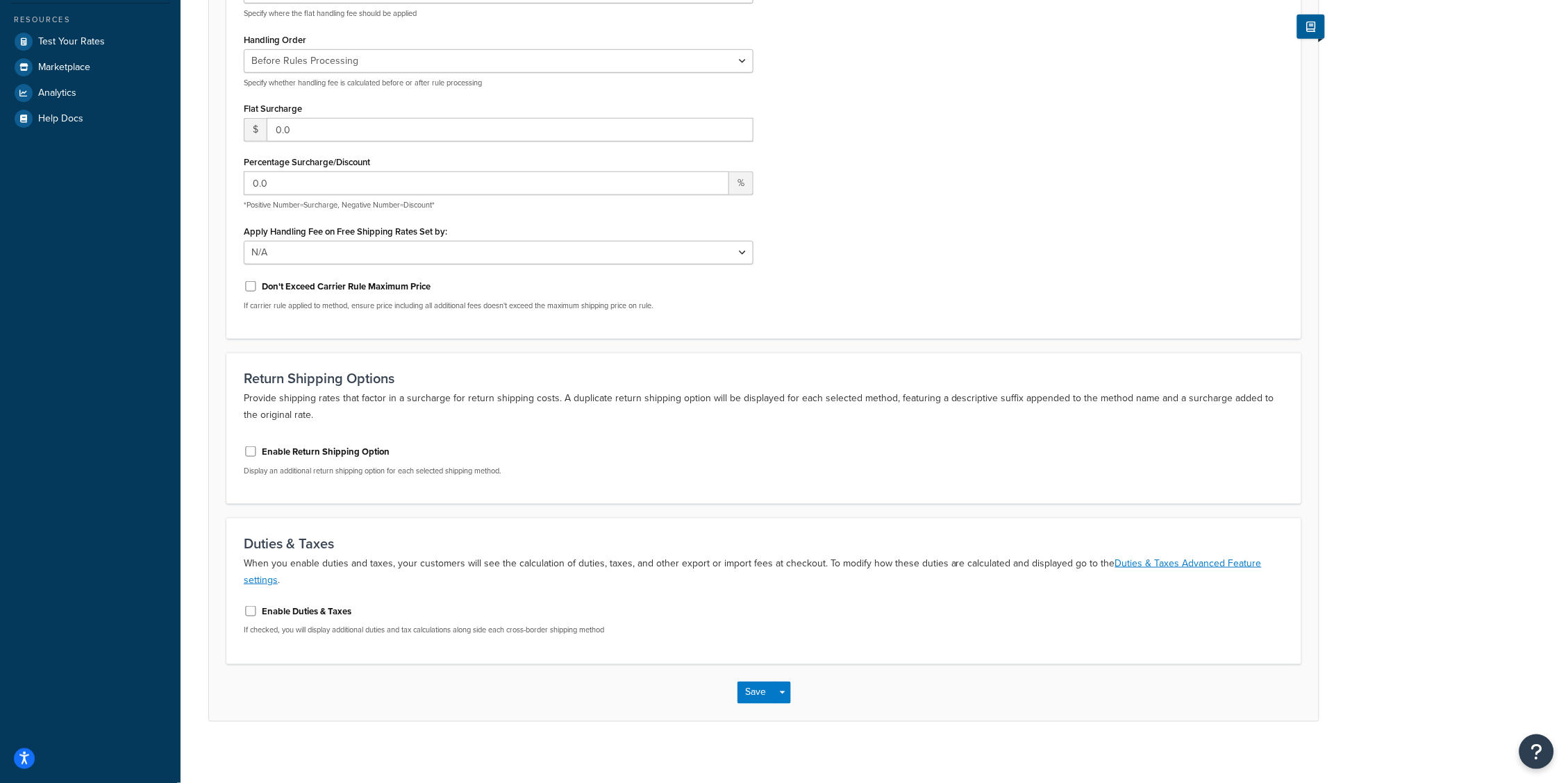
scroll to position [334, 0]
click at [324, 606] on label "Enable Duties & Taxes" at bounding box center [307, 612] width 90 height 13
click at [258, 606] on input "Enable Duties & Taxes" at bounding box center [251, 611] width 14 height 11
checkbox input "true"
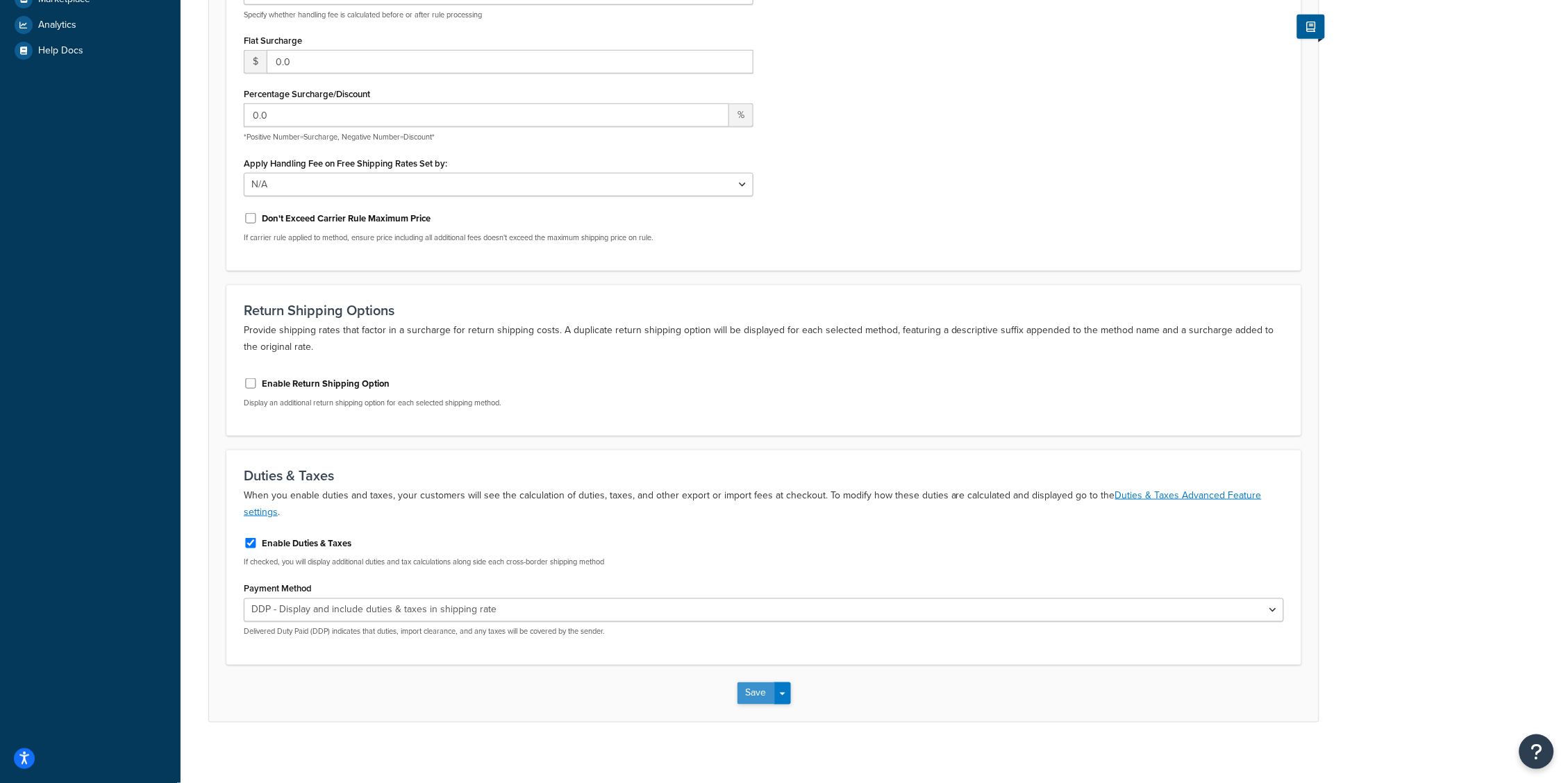
scroll to position [401, 0]
click at [785, 687] on button "Save Dropdown" at bounding box center [783, 694] width 17 height 22
click at [781, 706] on button "Save and Edit" at bounding box center [788, 720] width 102 height 29
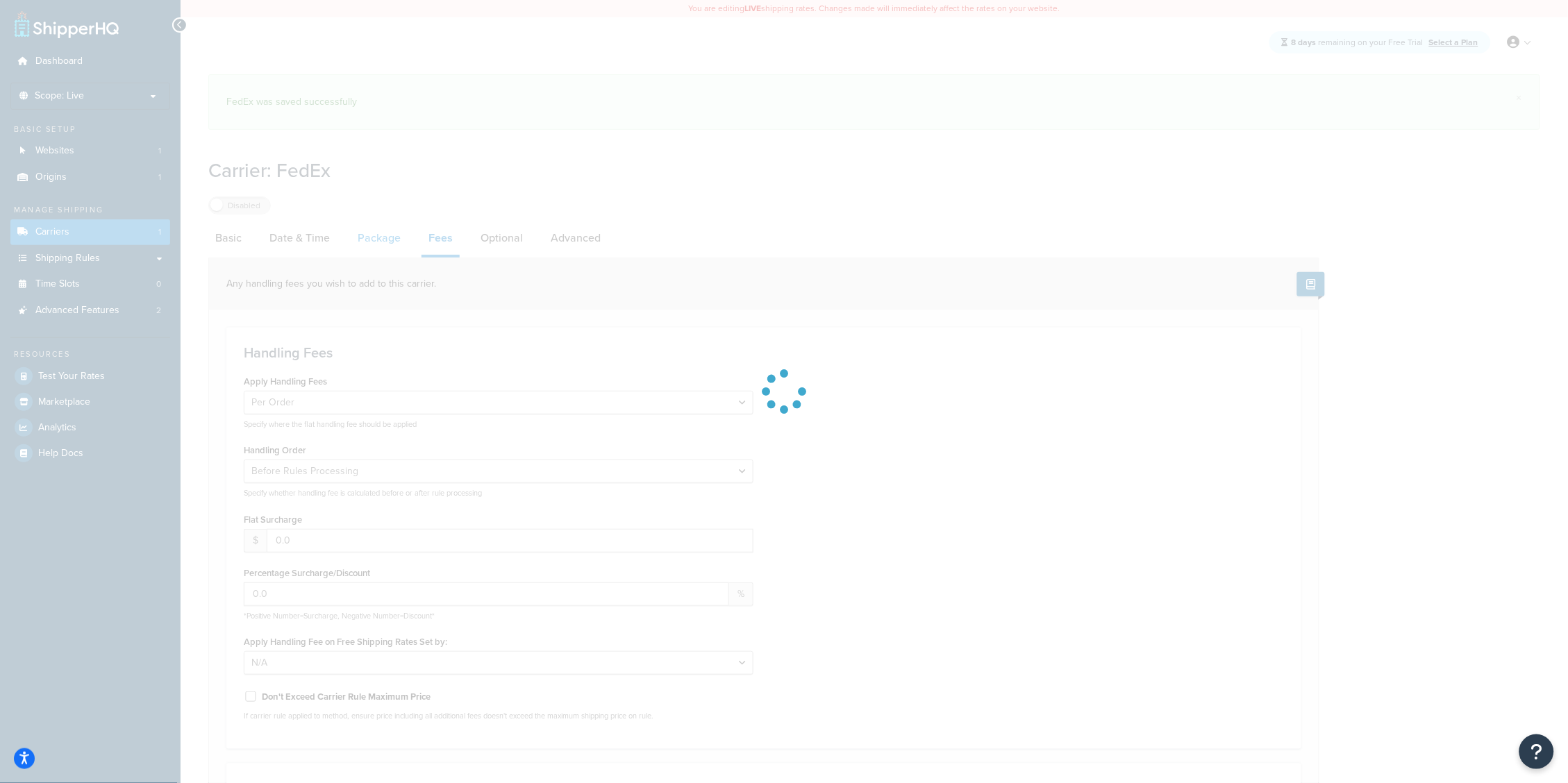
scroll to position [0, 0]
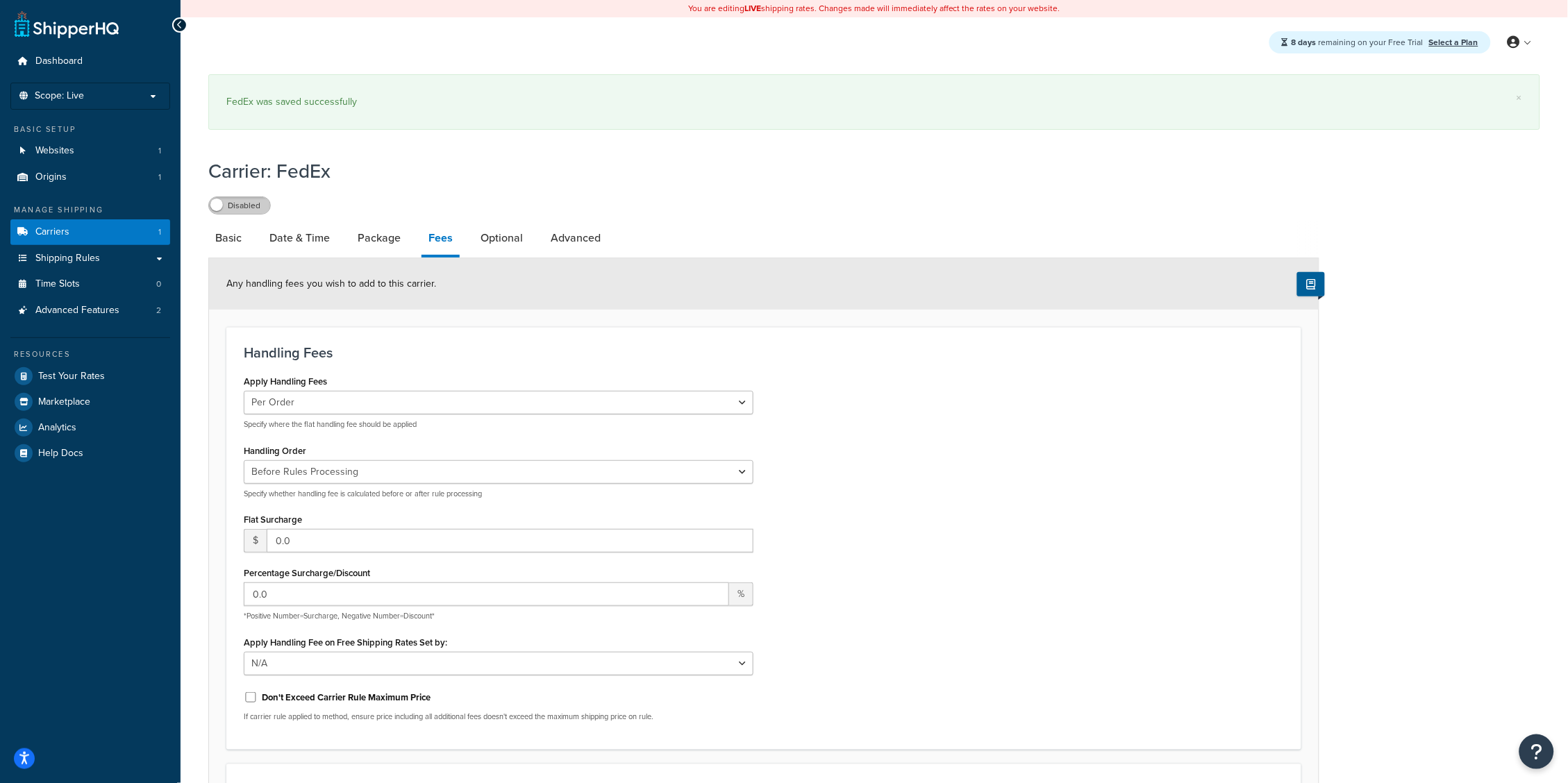
click at [239, 210] on label "Disabled" at bounding box center [239, 205] width 61 height 17
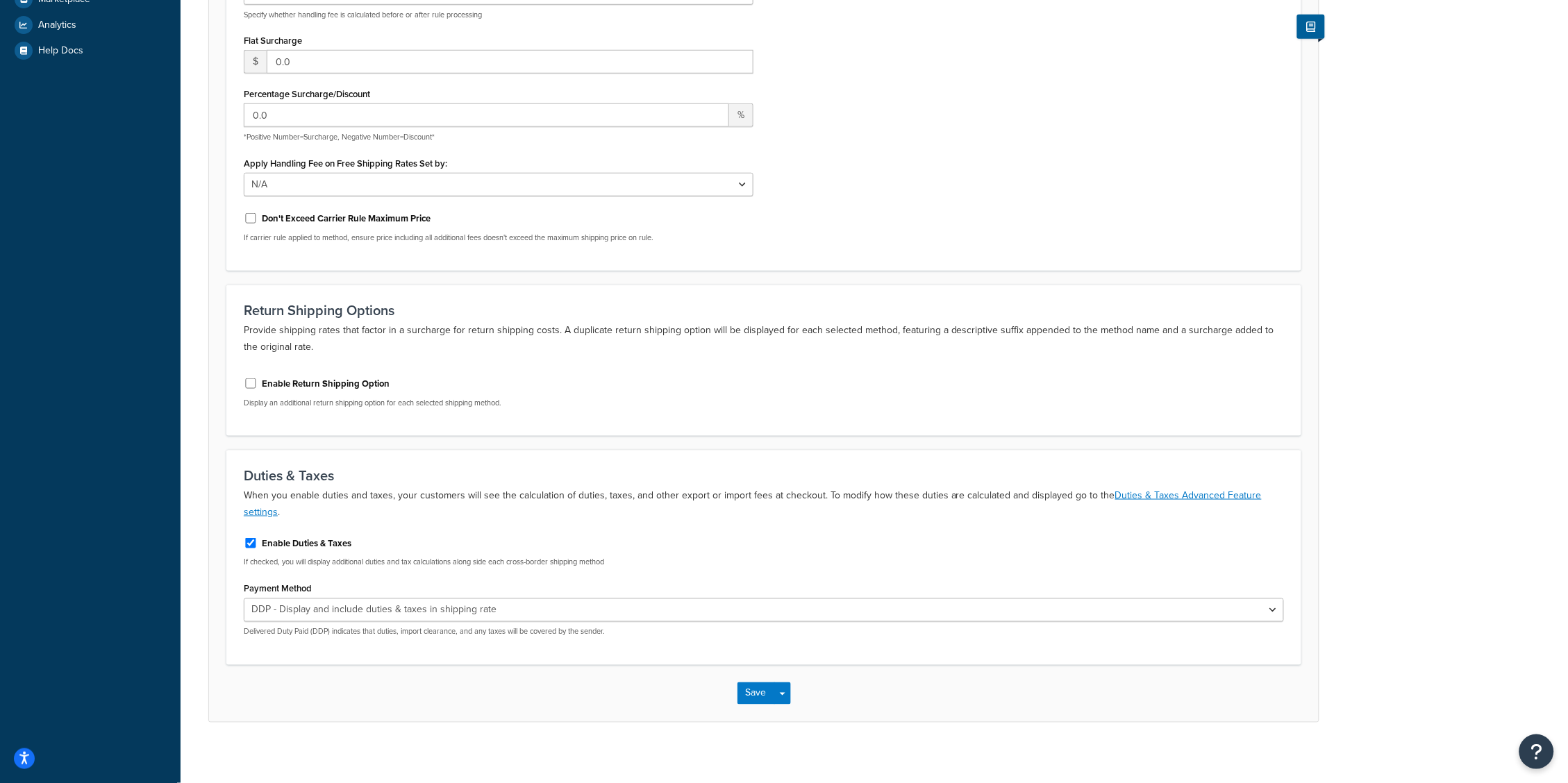
scroll to position [401, 0]
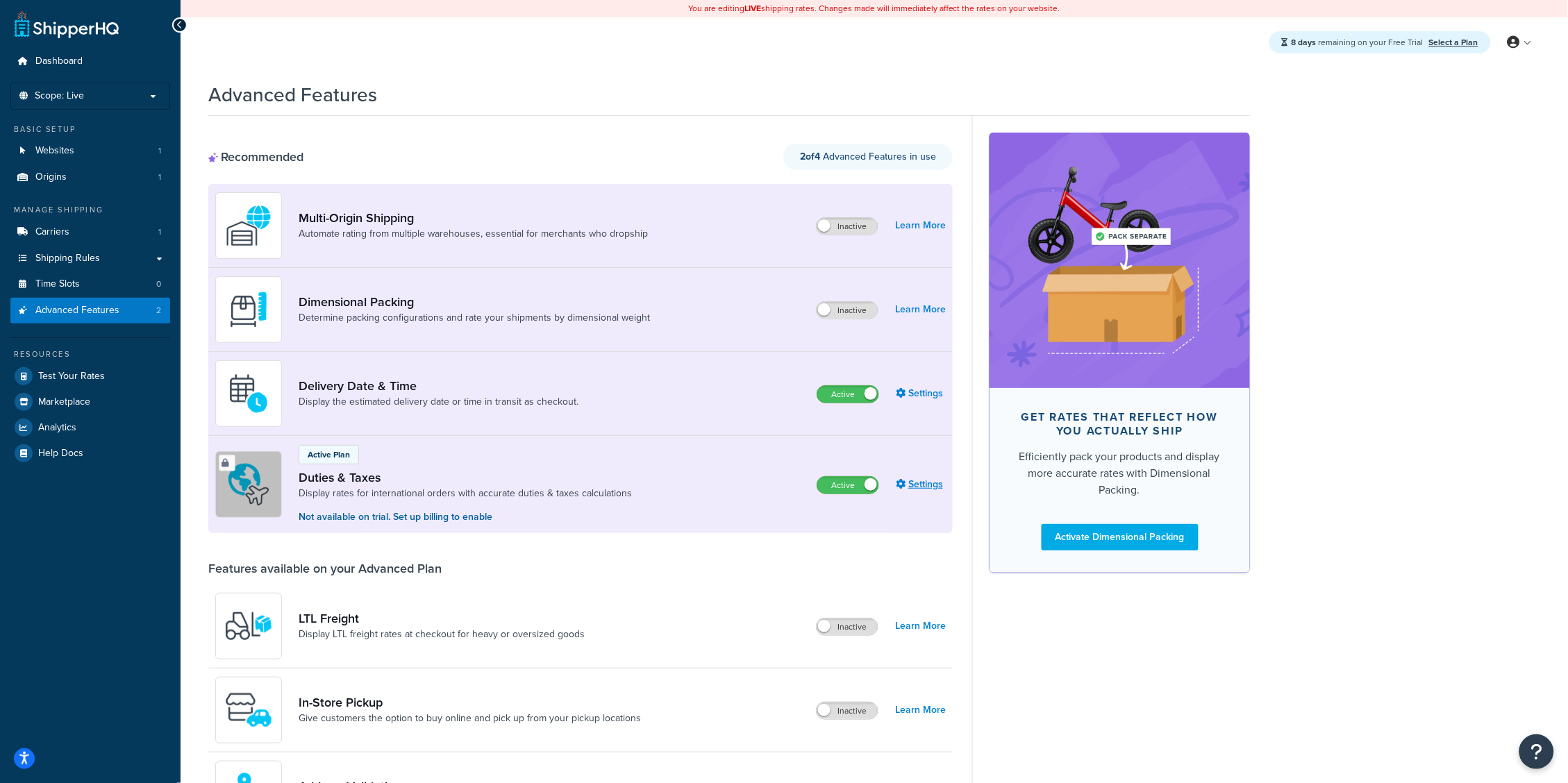
click at [938, 488] on link "Settings" at bounding box center [920, 484] width 50 height 20
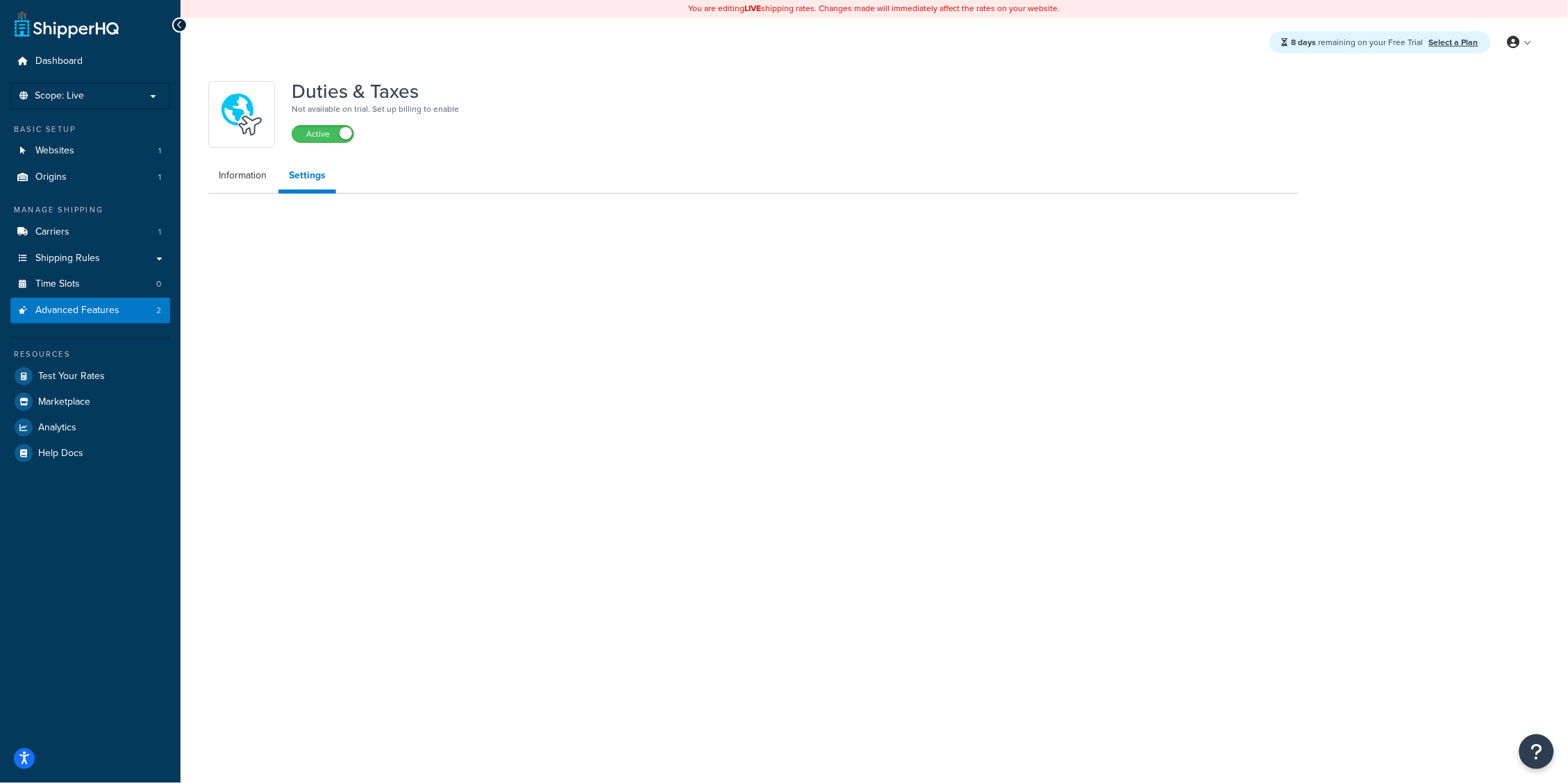
select select "US"
select select "false"
select select "AVERAGE"
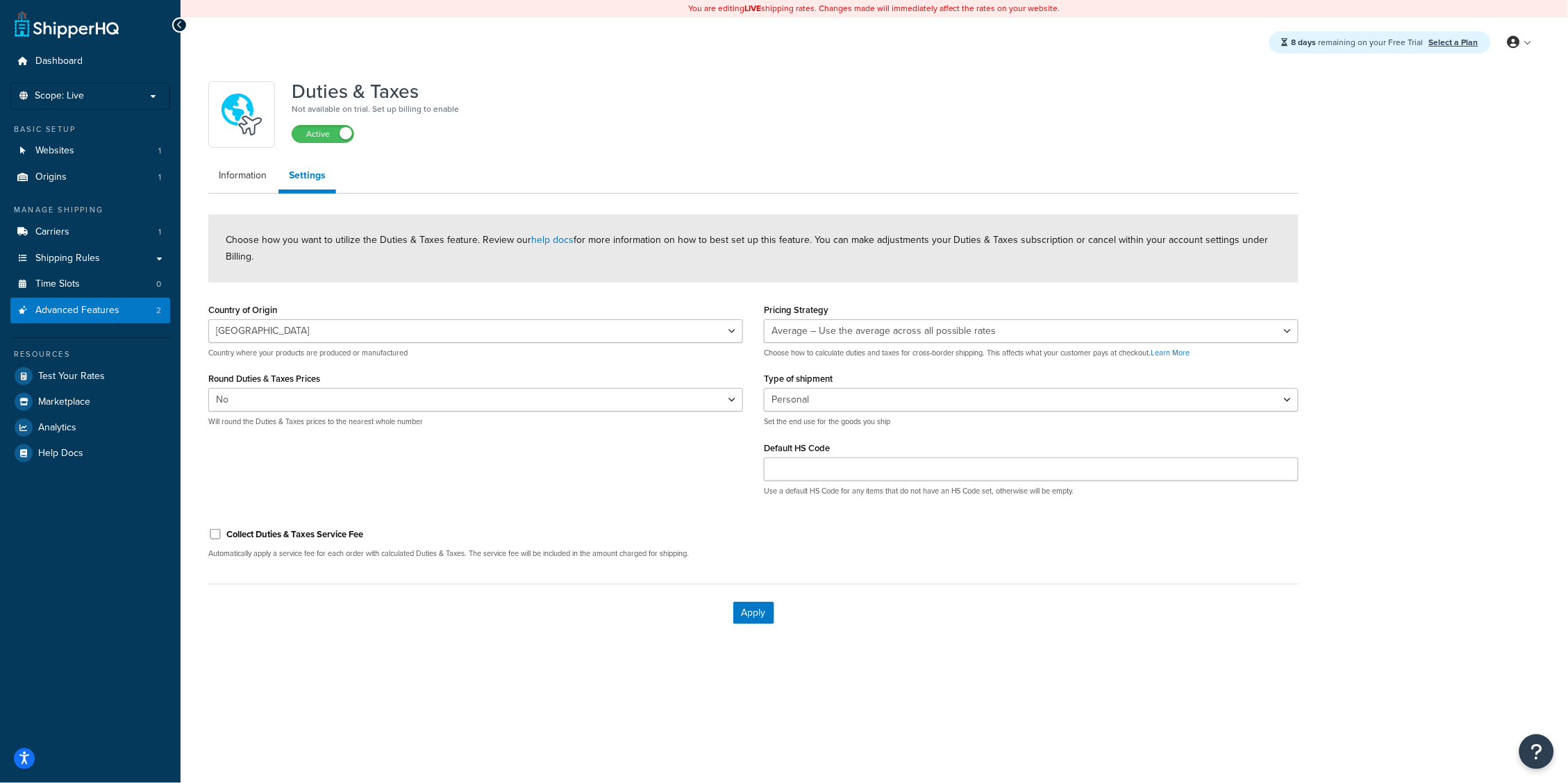
click at [119, 306] on link "Advanced Features 2" at bounding box center [90, 311] width 160 height 25
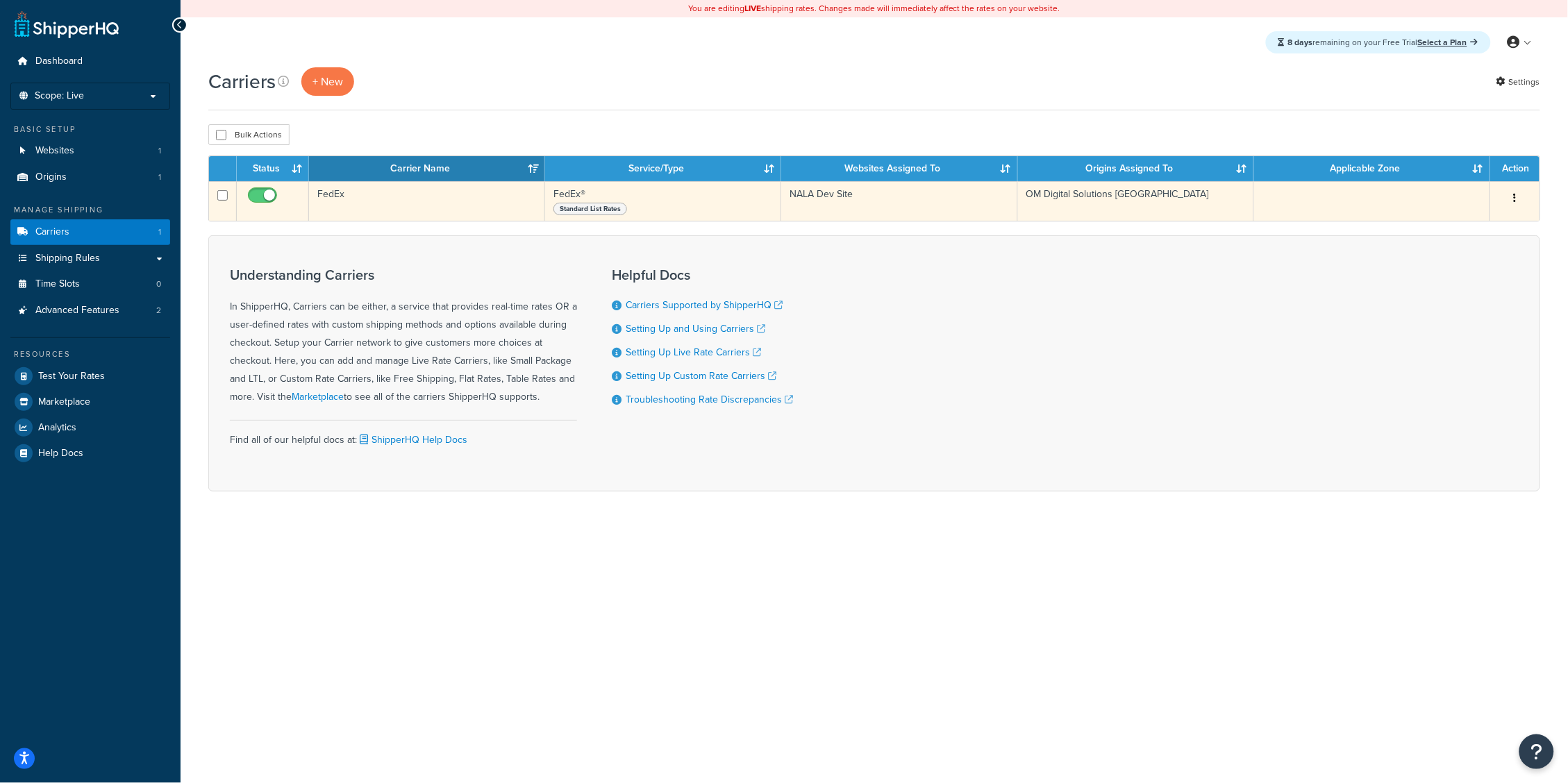
click at [273, 193] on input "checkbox" at bounding box center [264, 198] width 38 height 18
click at [275, 200] on input "checkbox" at bounding box center [264, 198] width 38 height 18
click at [275, 196] on input "checkbox" at bounding box center [264, 198] width 38 height 18
checkbox input "false"
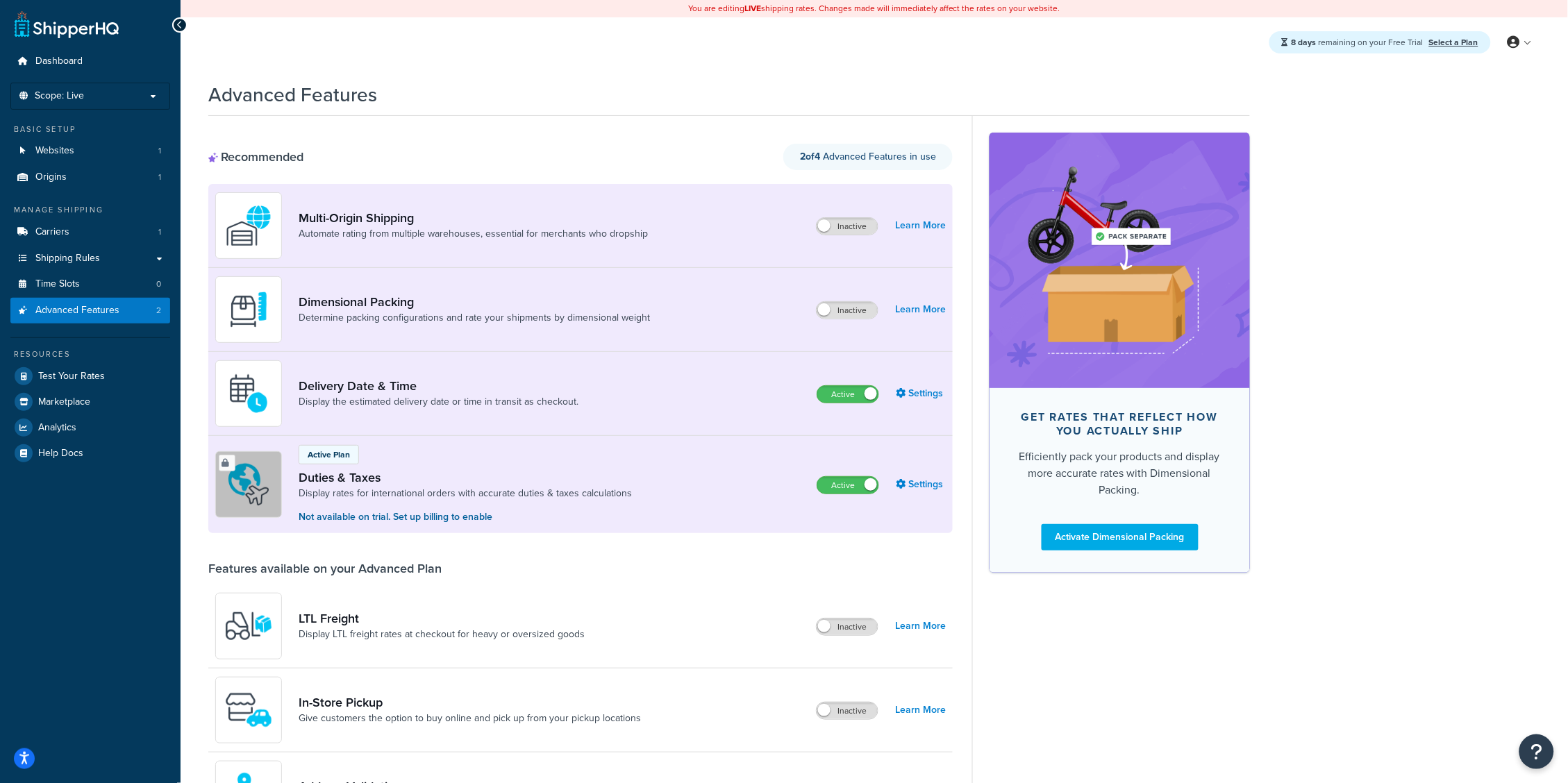
click at [234, 465] on div at bounding box center [227, 463] width 17 height 17
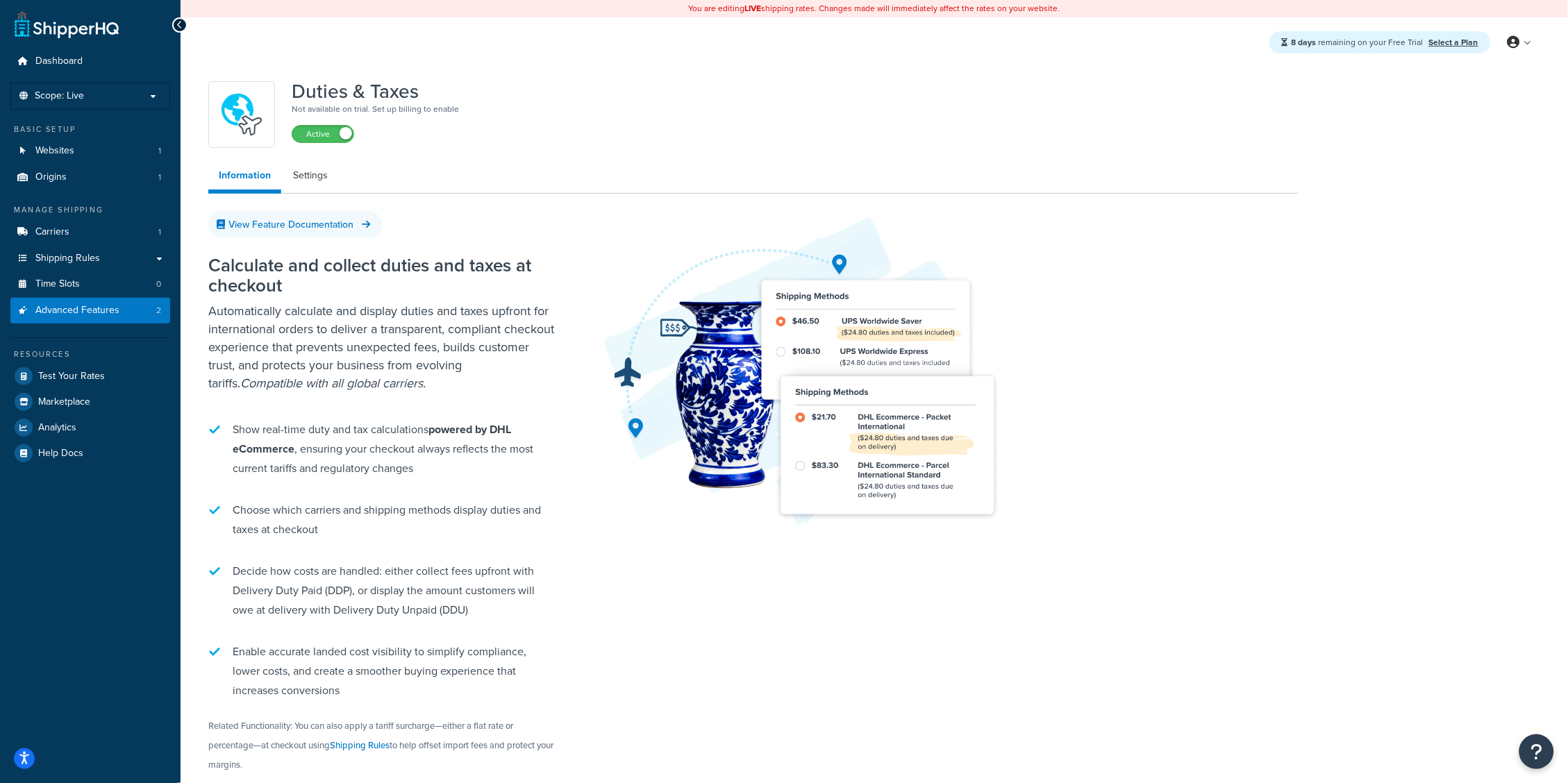
click at [107, 305] on span "Advanced Features" at bounding box center [77, 311] width 84 height 12
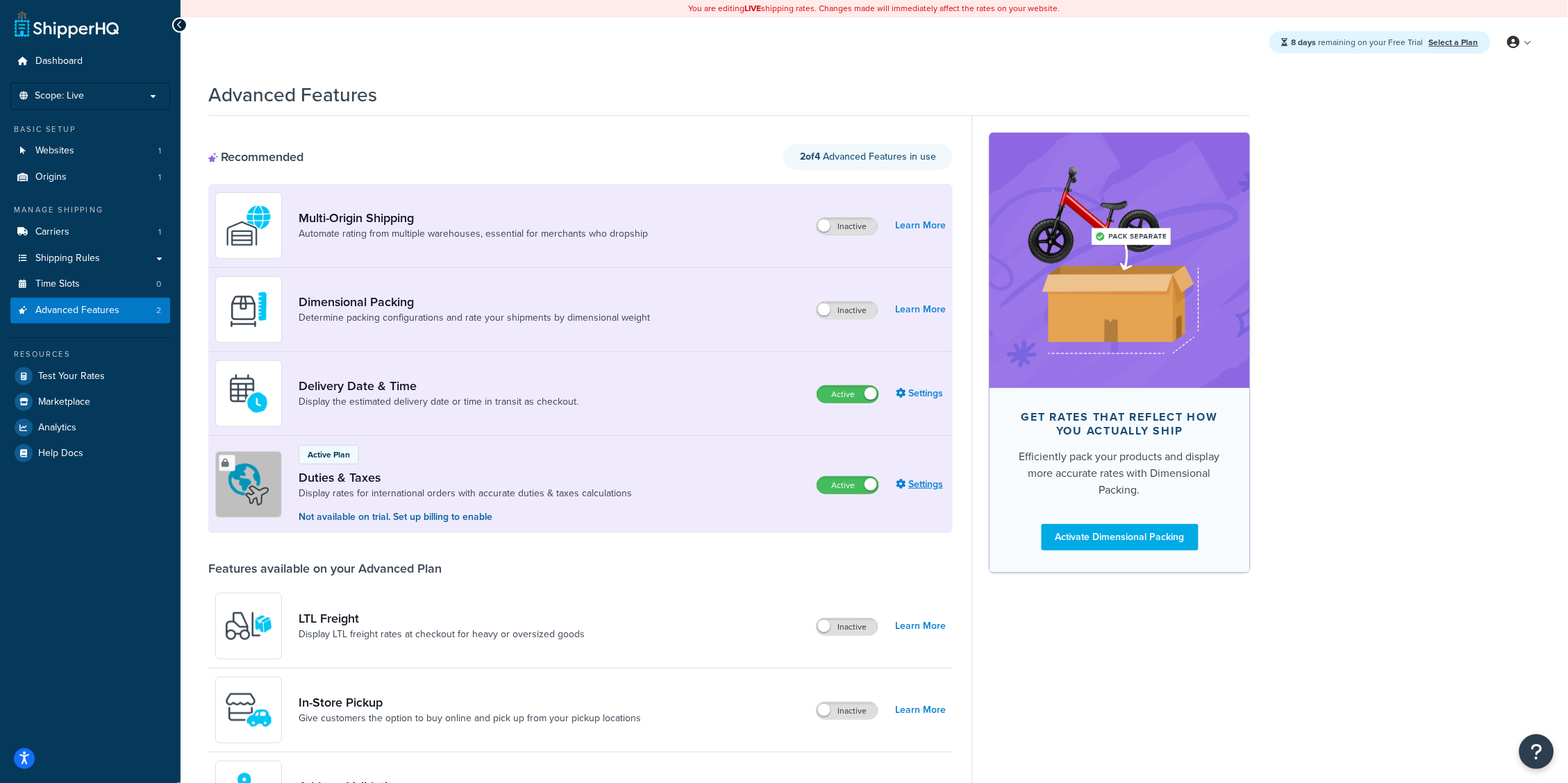
click at [911, 482] on link "Settings" at bounding box center [920, 484] width 50 height 20
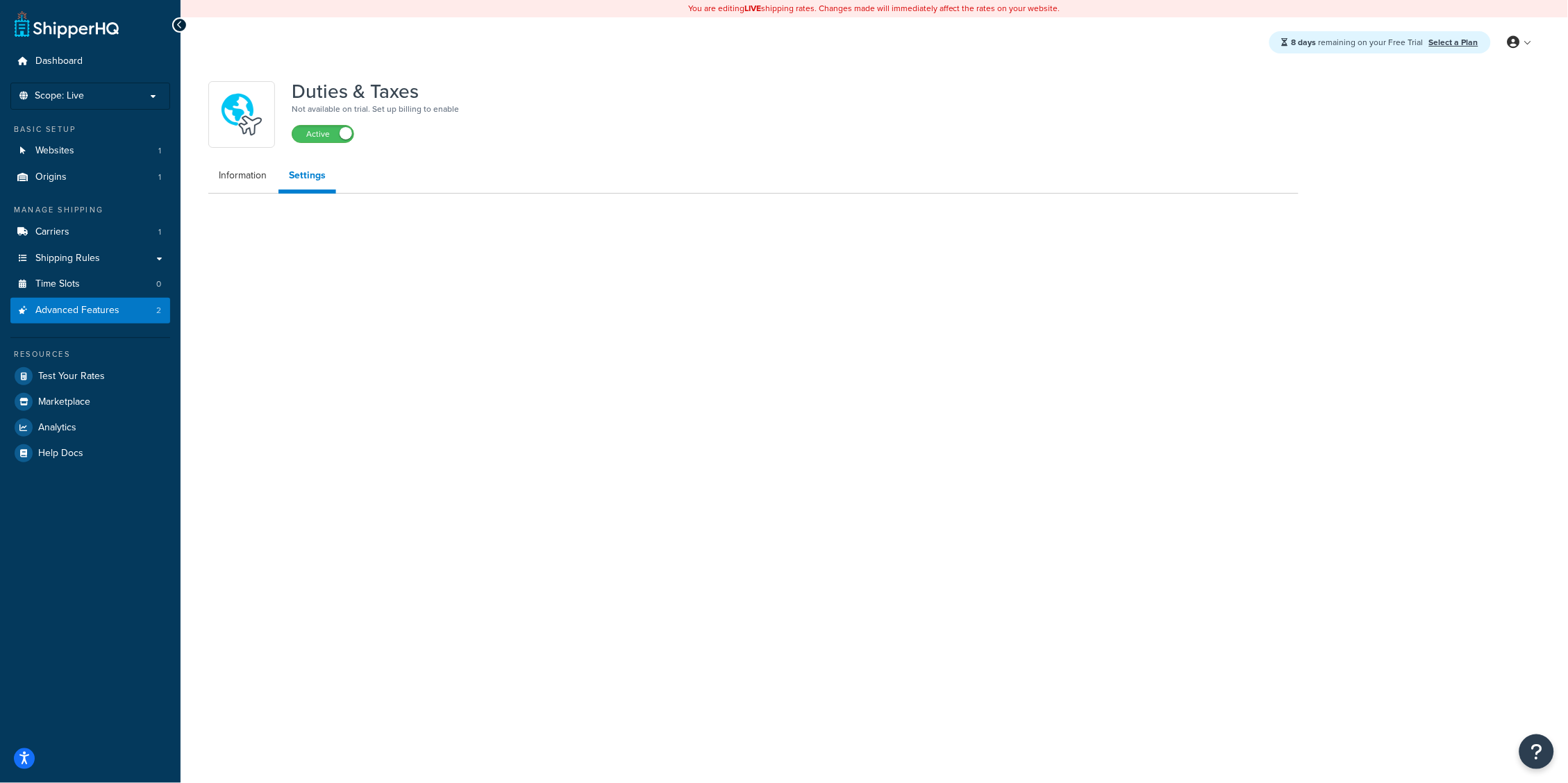
select select "US"
select select "false"
select select "AVERAGE"
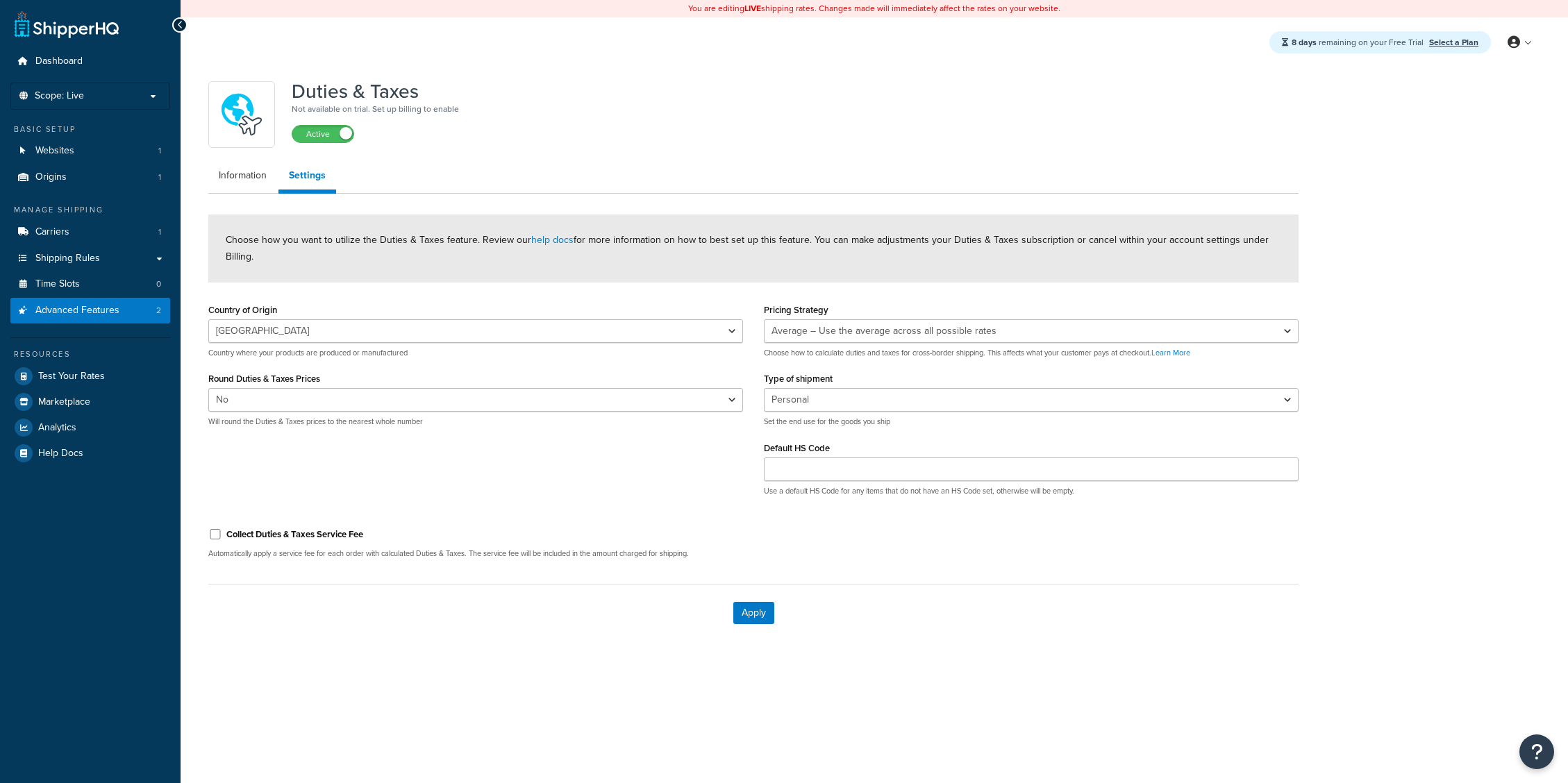
select select "US"
select select "false"
select select "AVERAGE"
click at [132, 316] on link "Advanced Features 2" at bounding box center [90, 311] width 160 height 25
